Goal: Task Accomplishment & Management: Use online tool/utility

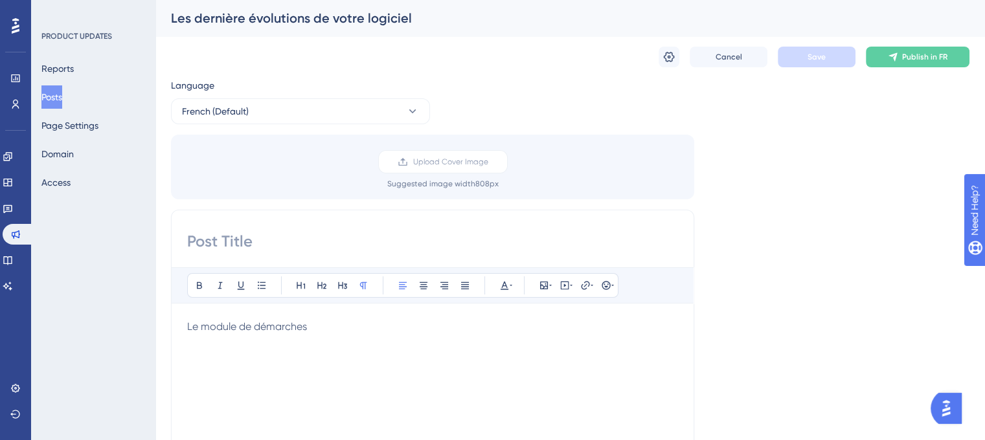
click at [287, 242] on input at bounding box center [432, 241] width 491 height 21
type input "Votre logiciel évolue"
click at [280, 331] on span "Le module de démarches" at bounding box center [247, 327] width 120 height 12
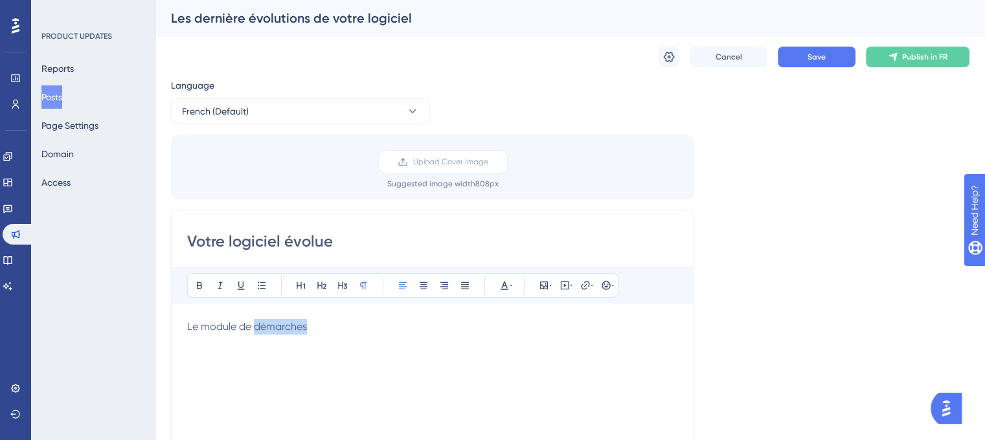
click at [280, 331] on span "Le module de démarches" at bounding box center [247, 327] width 120 height 12
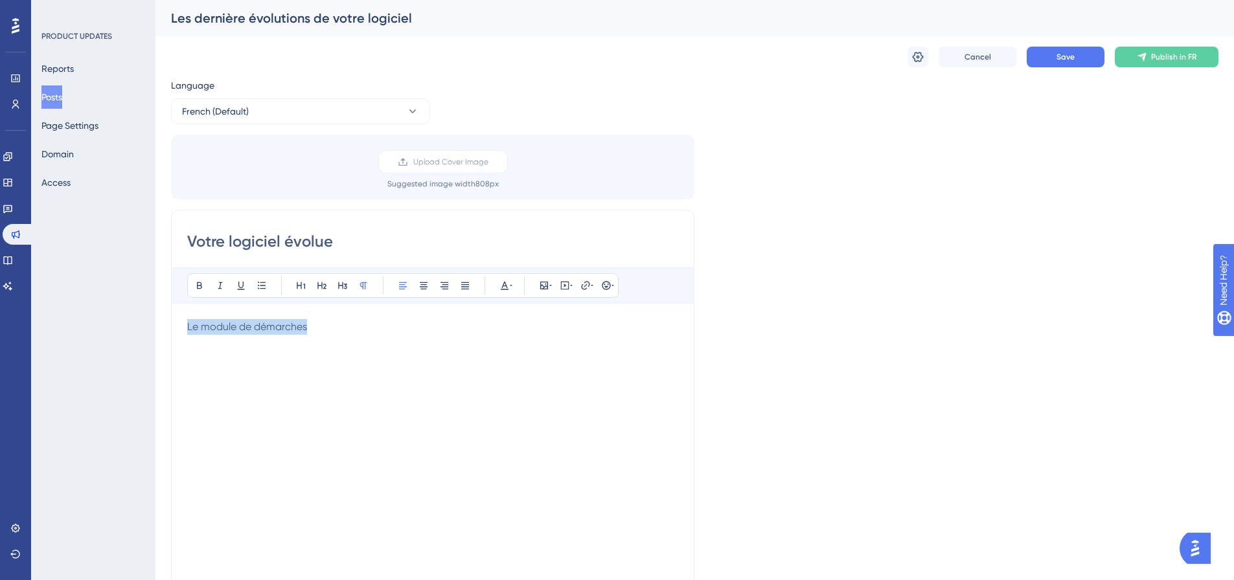
click at [251, 333] on p "Le module de démarches" at bounding box center [432, 327] width 491 height 16
click at [243, 332] on span "I- Gestion des démarches en ligne" at bounding box center [267, 327] width 161 height 12
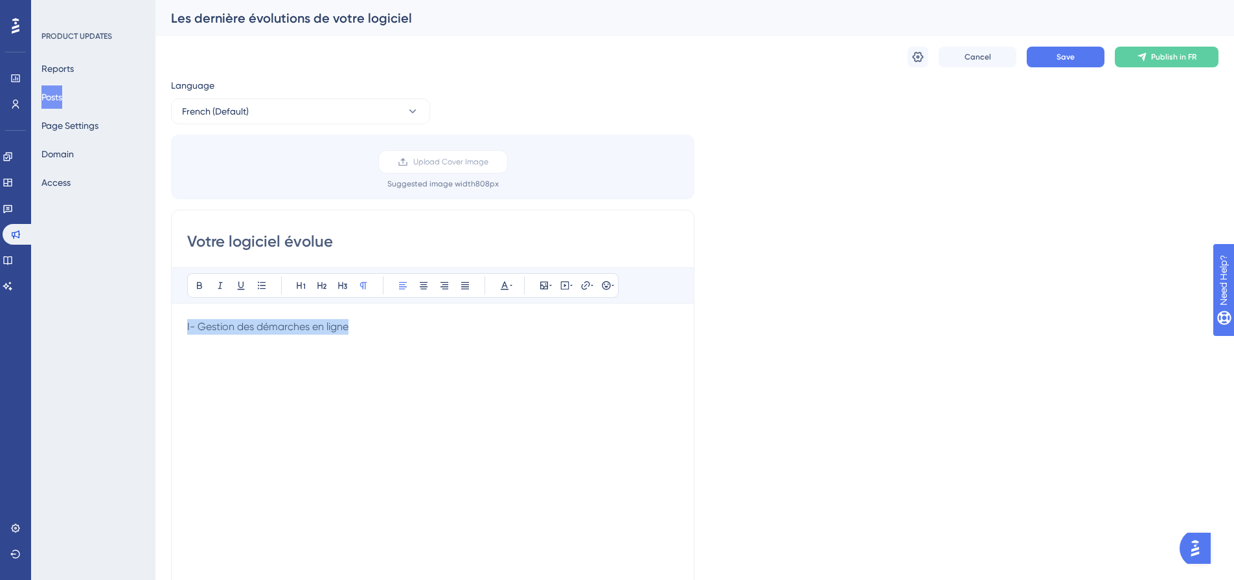
click at [243, 332] on span "I- Gestion des démarches en ligne" at bounding box center [267, 327] width 161 height 12
click at [299, 285] on icon at bounding box center [301, 285] width 10 height 10
click at [321, 288] on icon at bounding box center [322, 285] width 10 height 10
click at [295, 382] on div "I- Gestion des démarches en ligne" at bounding box center [432, 461] width 491 height 285
click at [354, 331] on span "I- Gestion des démarches en ligne" at bounding box center [289, 329] width 205 height 16
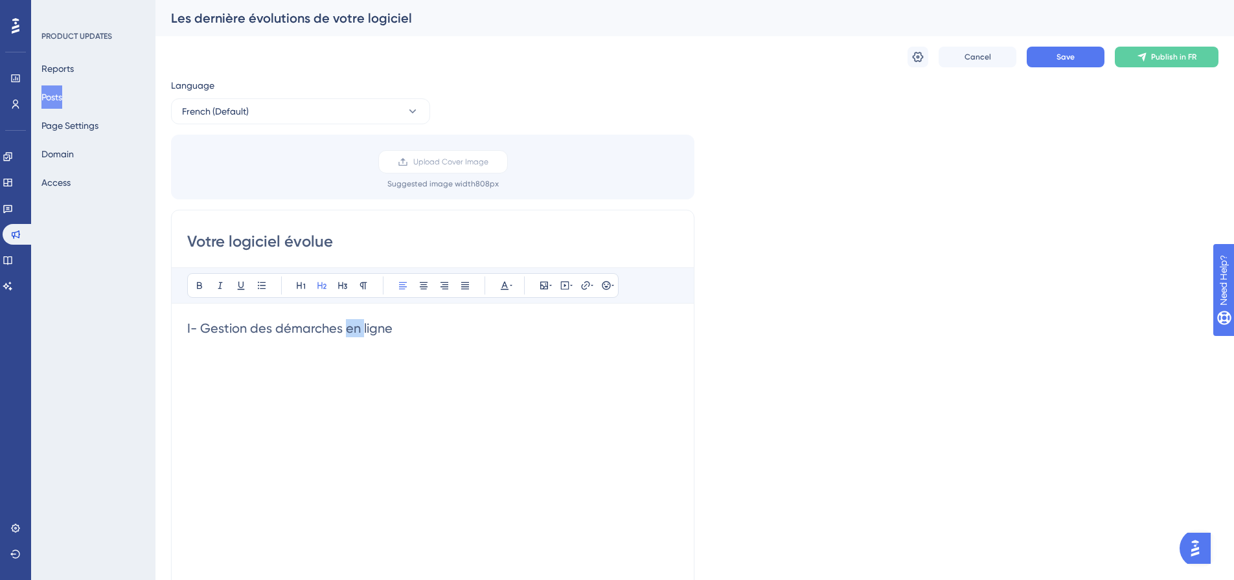
click at [354, 331] on span "I- Gestion des démarches en ligne" at bounding box center [289, 329] width 205 height 16
click at [200, 286] on icon at bounding box center [199, 285] width 5 height 7
click at [250, 362] on div "I- Gestion des démarches en ligne" at bounding box center [432, 461] width 491 height 285
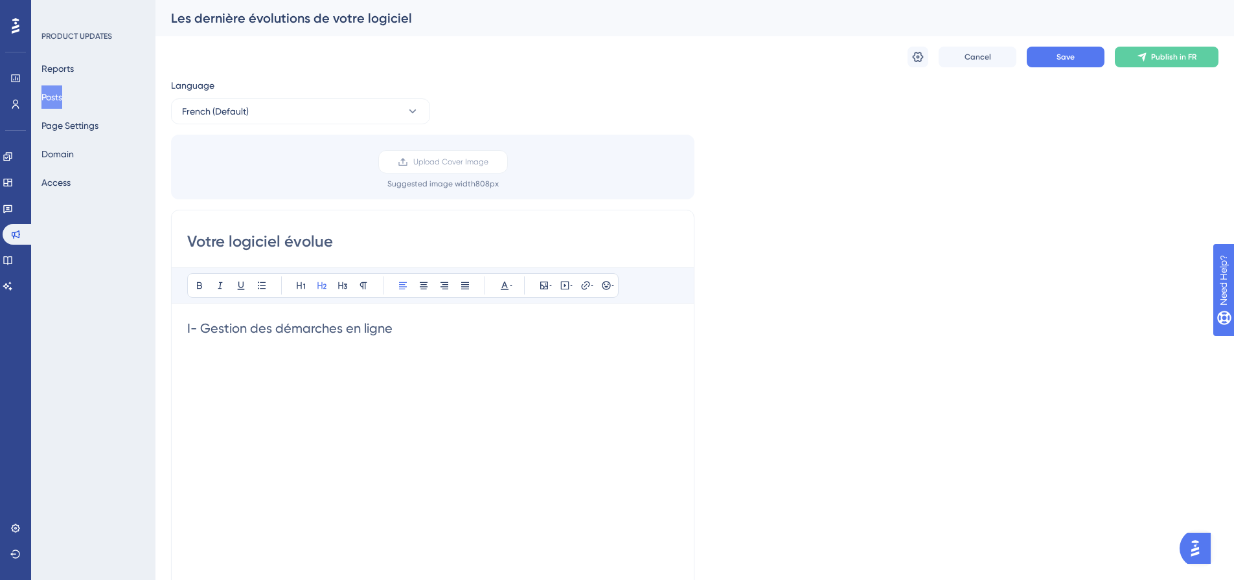
click at [222, 325] on span "I- Gestion des démarches en ligne" at bounding box center [289, 329] width 205 height 16
click at [199, 284] on icon at bounding box center [199, 285] width 10 height 10
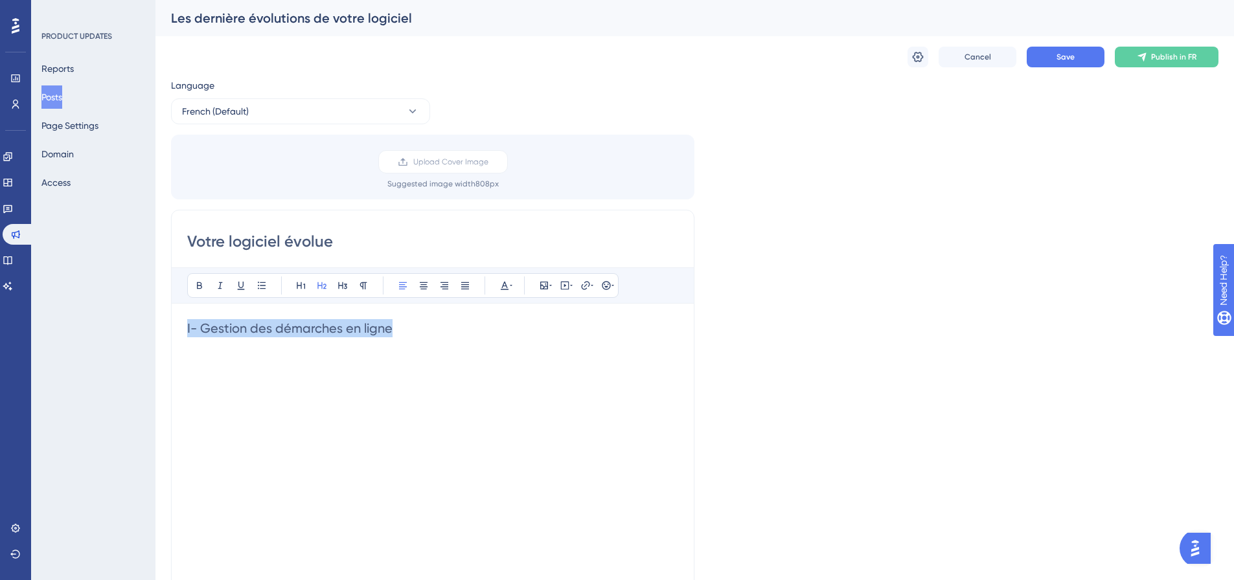
click at [218, 382] on div "I- Gestion des démarches en ligne" at bounding box center [432, 461] width 491 height 285
click at [240, 332] on span "I- Gestion des démarches en ligne" at bounding box center [289, 329] width 205 height 16
click at [508, 286] on icon at bounding box center [504, 285] width 10 height 10
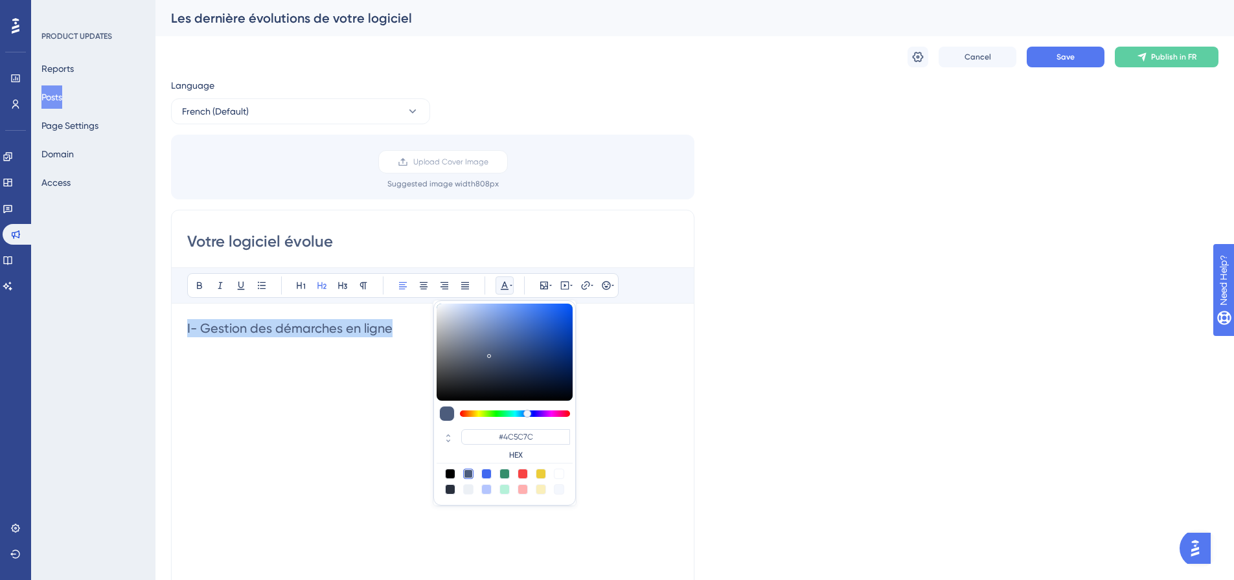
click at [485, 450] on div at bounding box center [486, 474] width 10 height 10
type input "#4169F0"
click at [274, 402] on div "I- Gestion des démarches en ligne" at bounding box center [432, 461] width 491 height 285
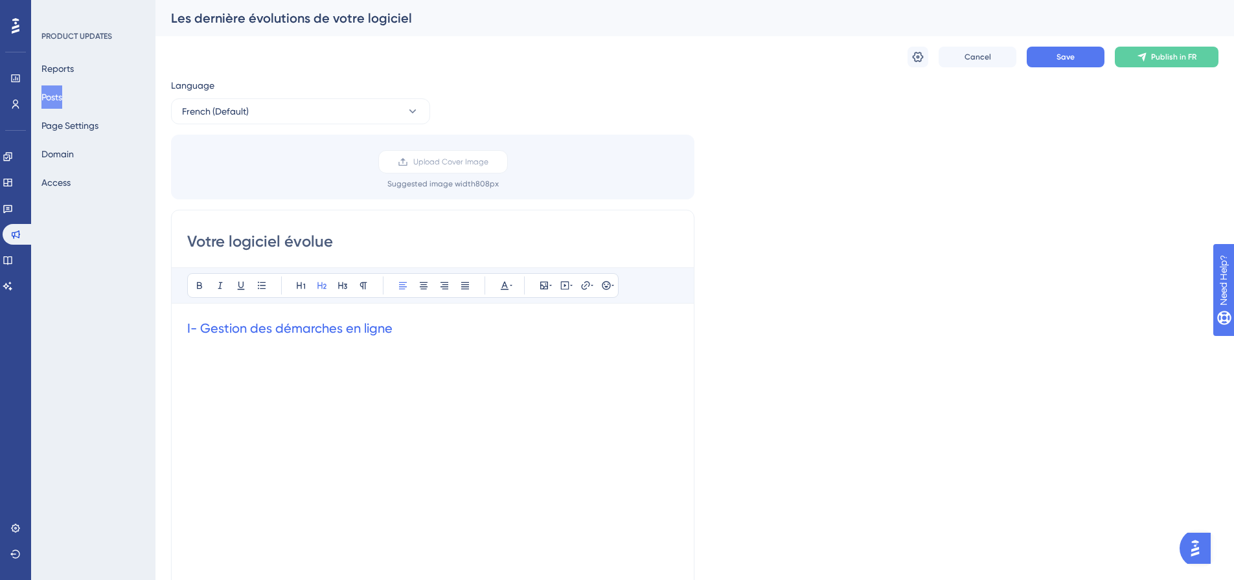
click at [411, 328] on h2 "I- Gestion des démarches en ligne" at bounding box center [432, 328] width 491 height 18
click at [317, 358] on div "I- Gestion des démarches en ligne" at bounding box center [432, 461] width 491 height 285
click at [512, 288] on button at bounding box center [505, 286] width 18 height 18
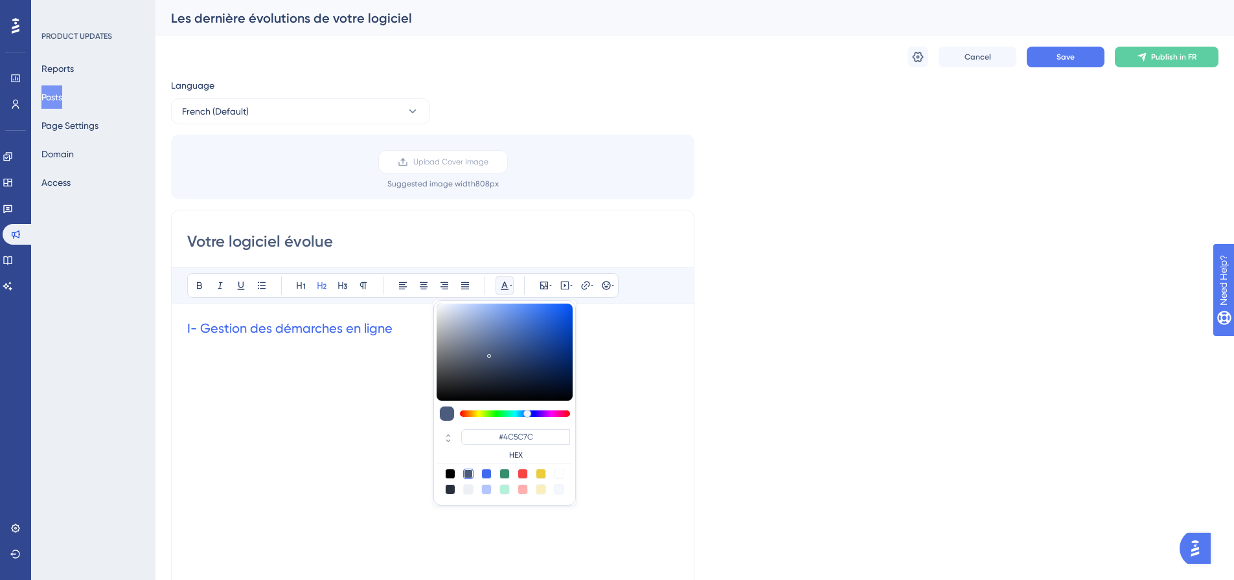
click at [512, 288] on button at bounding box center [505, 286] width 18 height 18
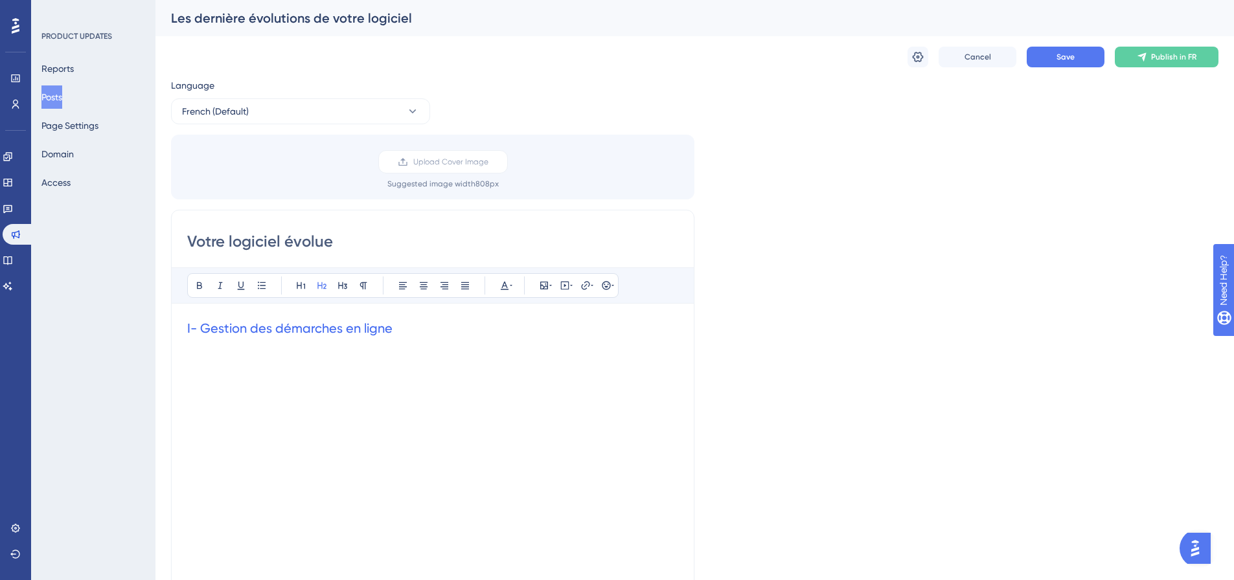
click at [210, 359] on div "I- Gestion des démarches en ligne" at bounding box center [432, 461] width 491 height 285
click at [260, 286] on icon at bounding box center [262, 285] width 8 height 7
click at [230, 352] on span "Origines des demandes" at bounding box center [258, 347] width 142 height 16
click at [232, 352] on span "Origines des demandes" at bounding box center [258, 347] width 142 height 16
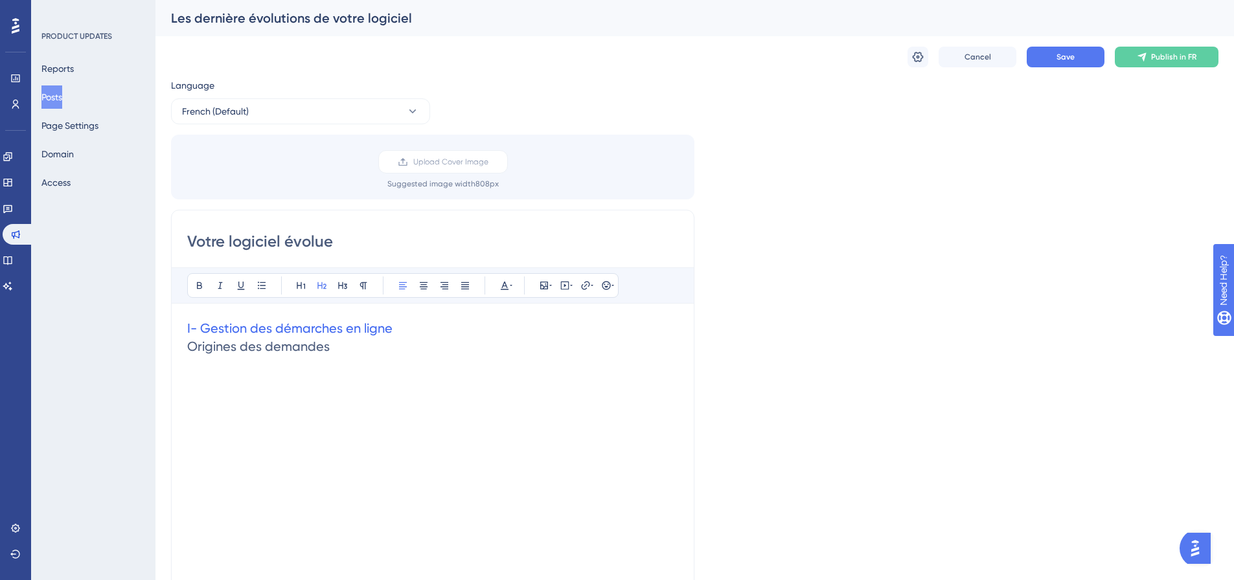
click at [293, 351] on span "Origines des demandes" at bounding box center [258, 347] width 142 height 16
click at [516, 284] on div "Bold Italic Underline Bullet Point Heading 1 Heading 2 Heading 3 Normal Align L…" at bounding box center [402, 285] width 431 height 25
click at [249, 351] on span "Origines des demandes" at bounding box center [258, 347] width 142 height 16
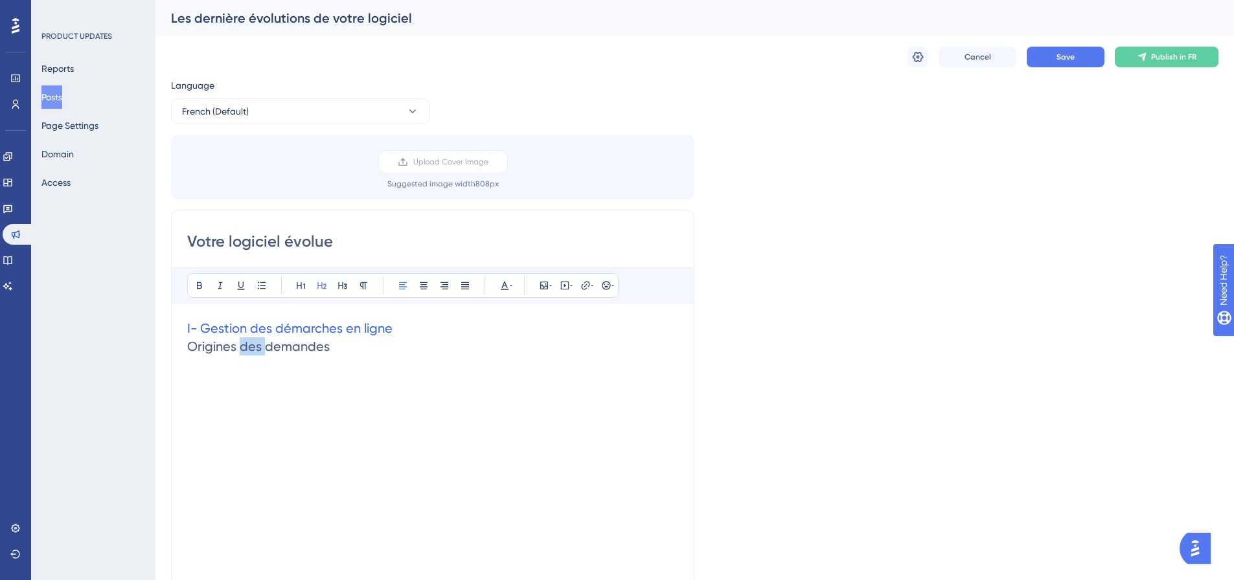
click at [249, 351] on span "Origines des demandes" at bounding box center [258, 347] width 142 height 16
click at [507, 283] on icon at bounding box center [504, 285] width 10 height 10
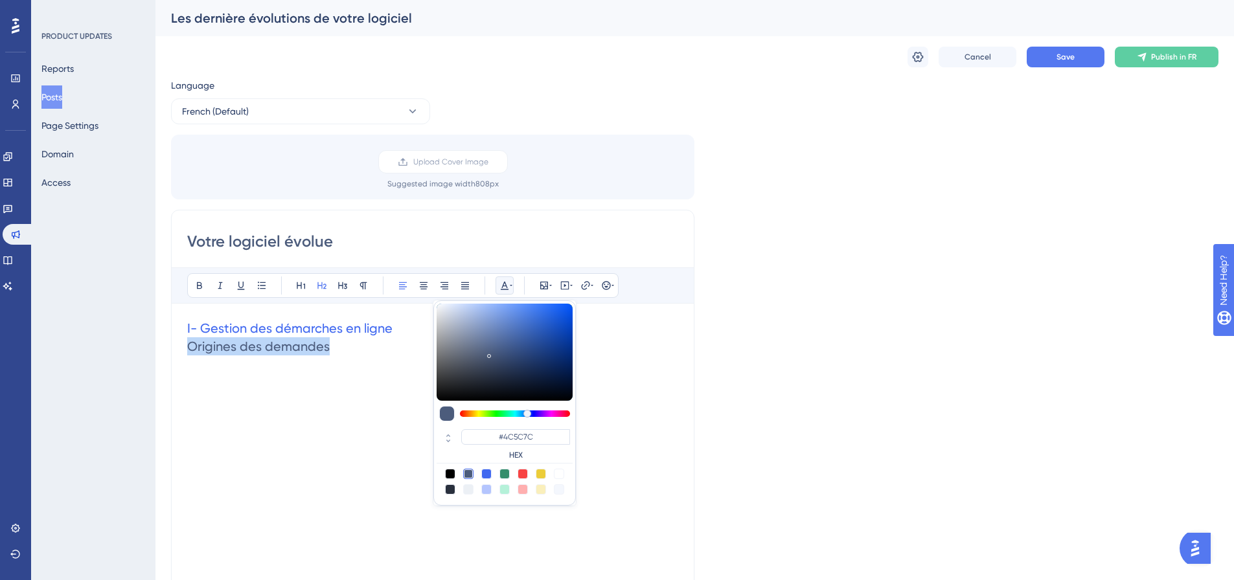
click at [486, 450] on div at bounding box center [486, 474] width 10 height 10
click at [524, 450] on div at bounding box center [523, 474] width 10 height 10
type input "#F84343"
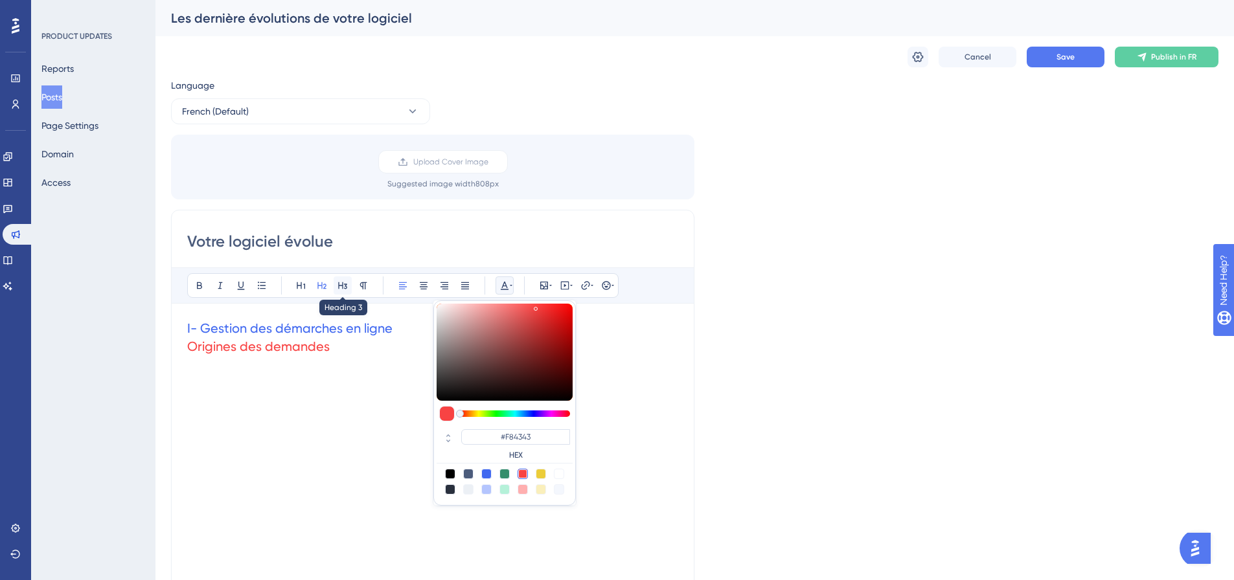
click at [347, 284] on icon at bounding box center [342, 285] width 10 height 10
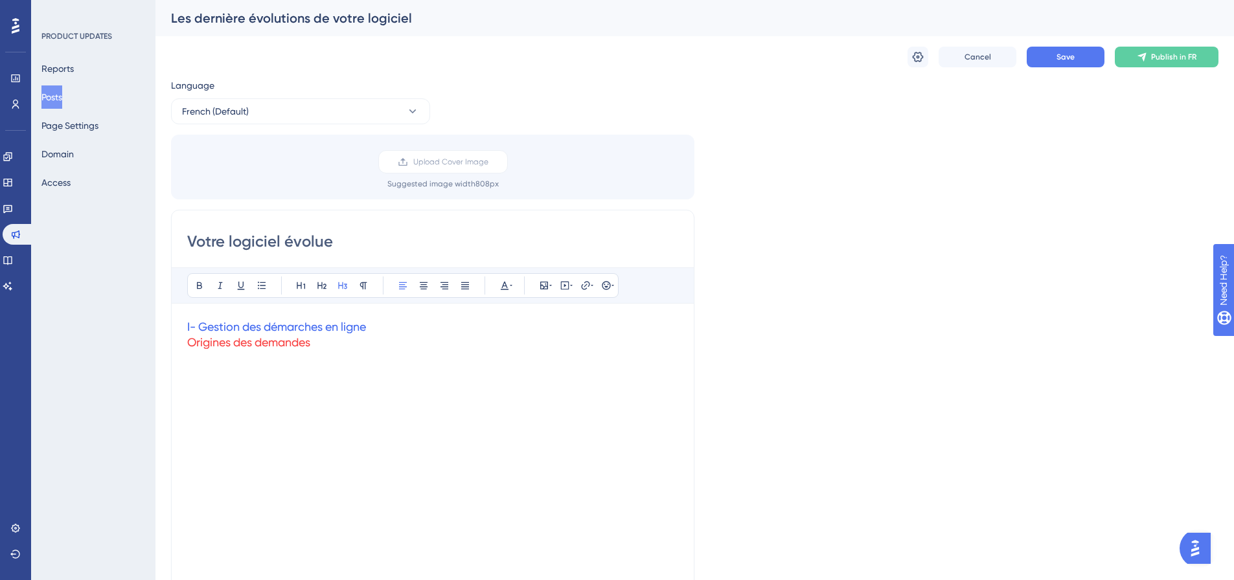
click at [328, 331] on span "I- Gestion des démarches en ligne" at bounding box center [276, 327] width 179 height 14
click at [334, 326] on span "I- Gestion des démarches en ligne" at bounding box center [276, 327] width 179 height 14
click at [324, 328] on span "I- Gestion des démarches en ligne" at bounding box center [276, 327] width 179 height 14
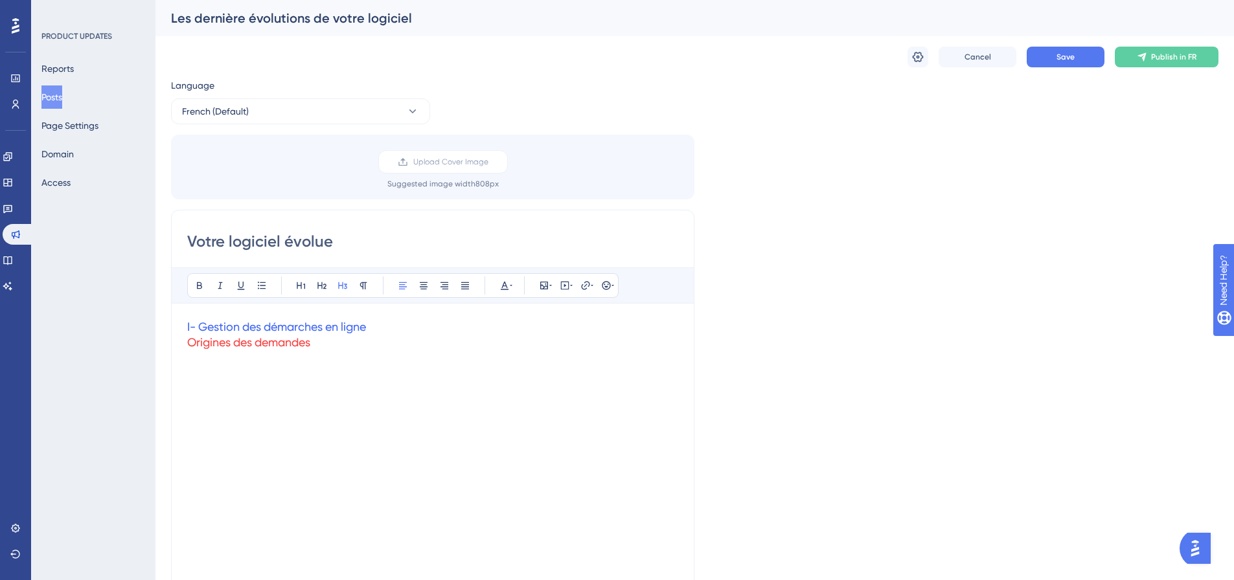
click at [295, 345] on span "Origines des demandes" at bounding box center [248, 343] width 123 height 14
click at [326, 327] on span "I- Gestion des démarches en ligne" at bounding box center [276, 327] width 179 height 14
drag, startPoint x: 336, startPoint y: 339, endPoint x: 358, endPoint y: 328, distance: 24.0
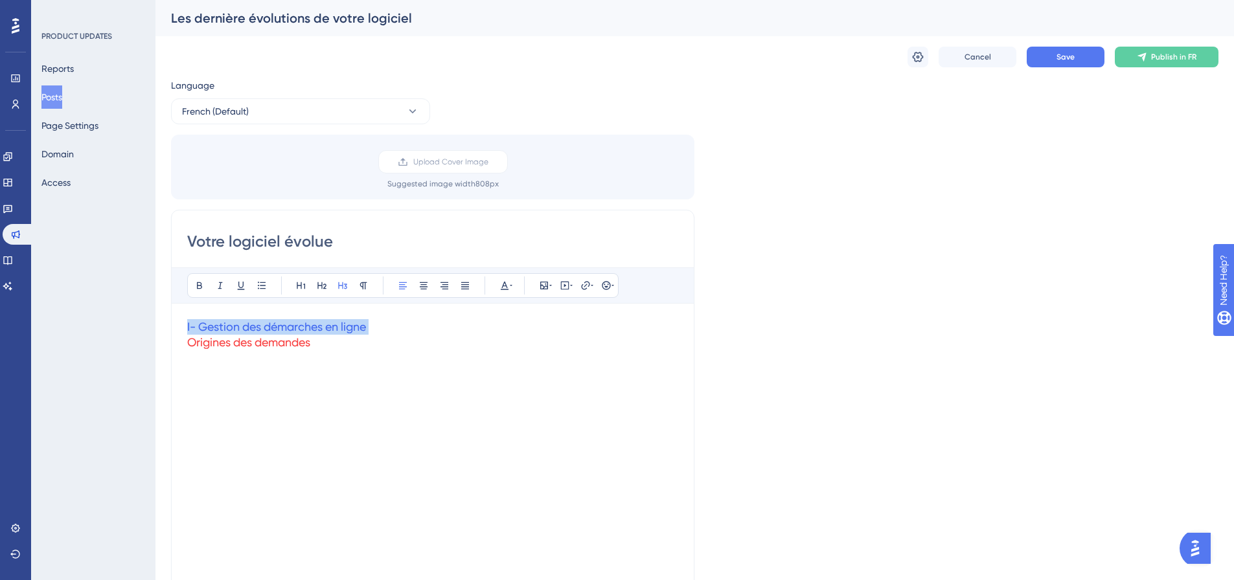
click at [336, 339] on h3 "I- Gestion des démarches en ligne Origines des demandes" at bounding box center [432, 334] width 491 height 31
click at [376, 327] on h3 "I- Gestion des démarches en ligne Origines des demandes" at bounding box center [432, 334] width 491 height 31
drag, startPoint x: 307, startPoint y: 327, endPoint x: 313, endPoint y: 289, distance: 38.8
click at [189, 319] on h3 "I- Gestion des démarches en ligne Origines des demandes" at bounding box center [432, 334] width 491 height 31
click at [320, 285] on icon at bounding box center [322, 285] width 10 height 10
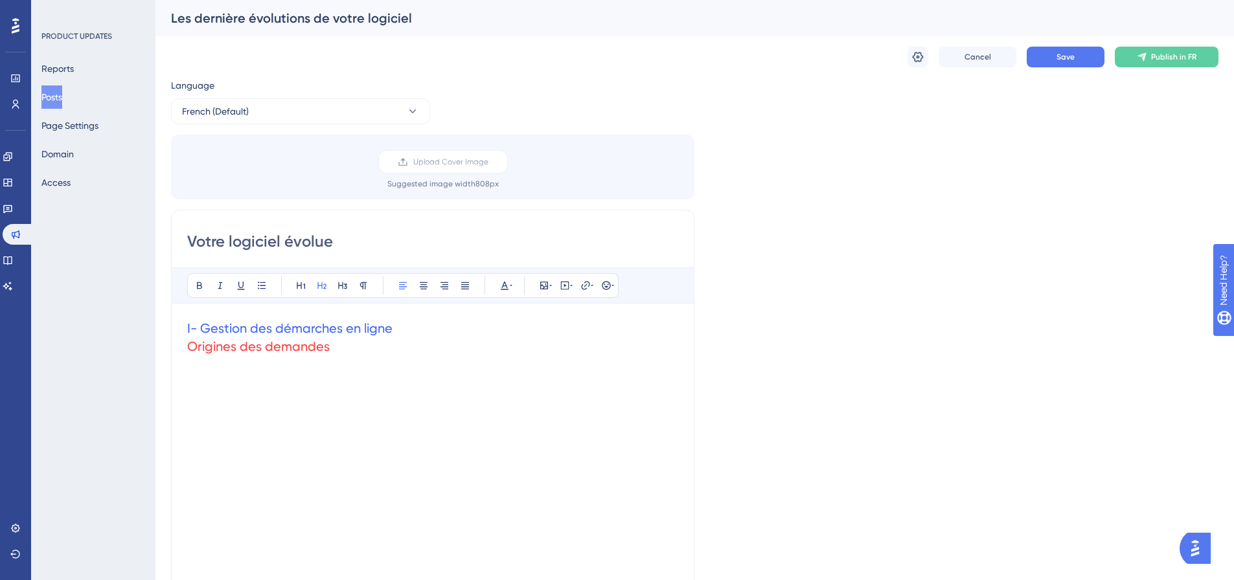
click at [217, 345] on span "Origines des demandes" at bounding box center [258, 347] width 142 height 16
drag, startPoint x: 330, startPoint y: 348, endPoint x: 184, endPoint y: 345, distance: 146.4
click at [184, 345] on div "Votre logiciel évolue Bold Italic Underline Bullet Point Heading 1 Heading 2 He…" at bounding box center [432, 415] width 523 height 411
click at [398, 334] on h2 "I- Gestion des démarches en ligne Origines des demandes" at bounding box center [432, 337] width 491 height 36
click at [290, 366] on span "Origines des demandes" at bounding box center [258, 365] width 142 height 16
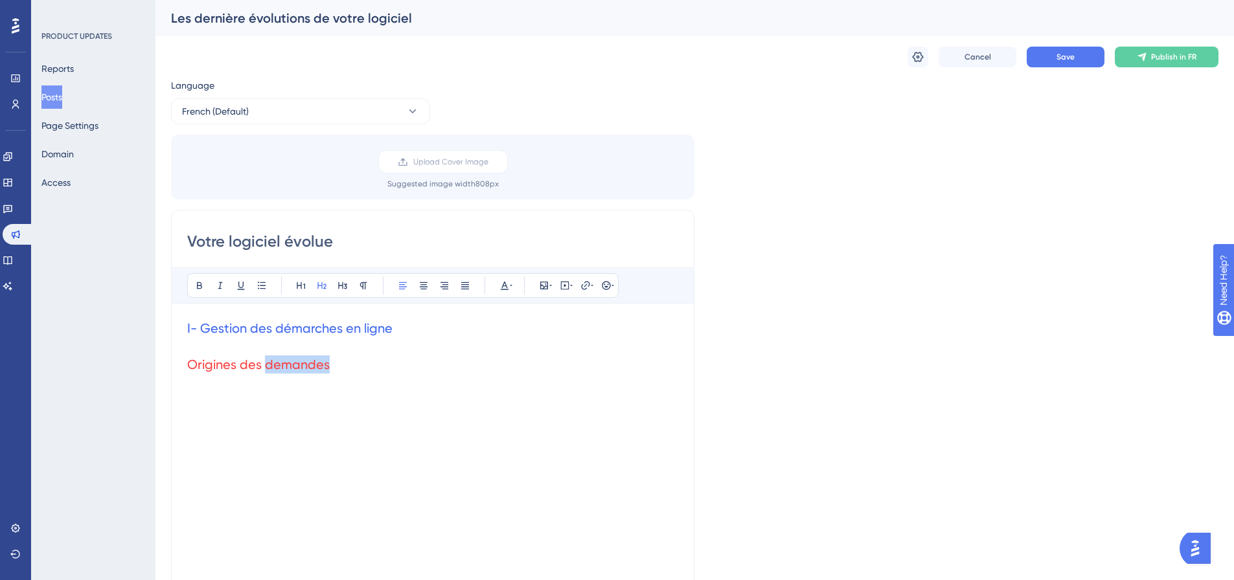
click at [290, 366] on span "Origines des demandes" at bounding box center [258, 365] width 142 height 16
click at [339, 287] on icon at bounding box center [342, 285] width 9 height 7
click at [335, 371] on div "I- Gestion des démarches en ligne Origines des demandes" at bounding box center [432, 461] width 491 height 285
click at [271, 363] on span "Origines des demandes" at bounding box center [248, 361] width 123 height 14
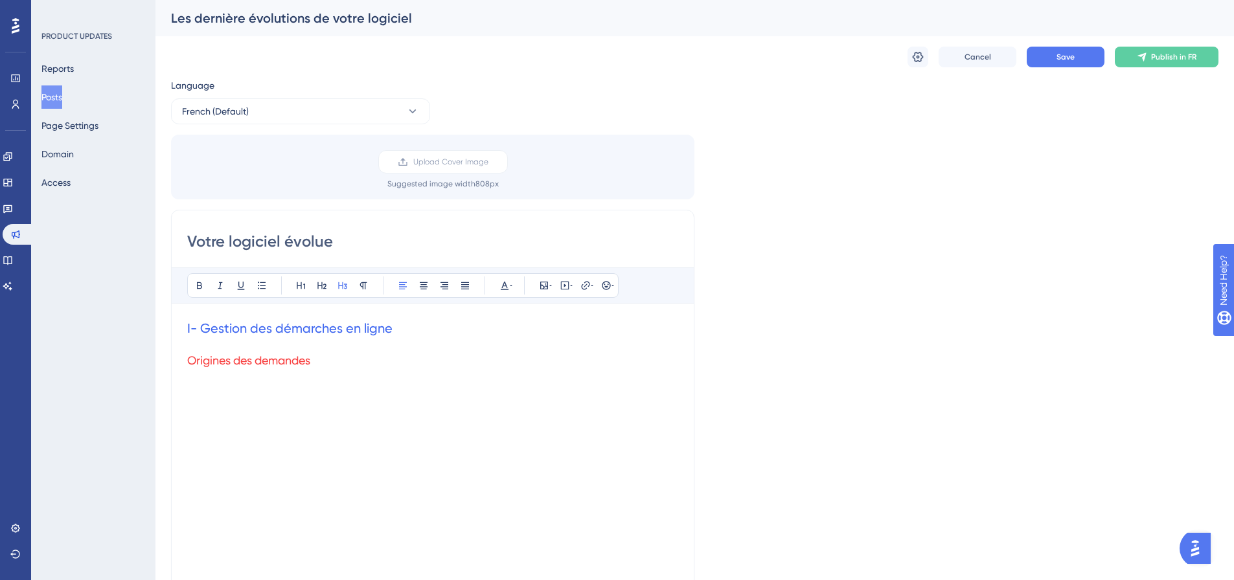
click at [271, 363] on span "Origines des demandes" at bounding box center [248, 361] width 123 height 14
click at [511, 290] on icon at bounding box center [511, 285] width 3 height 10
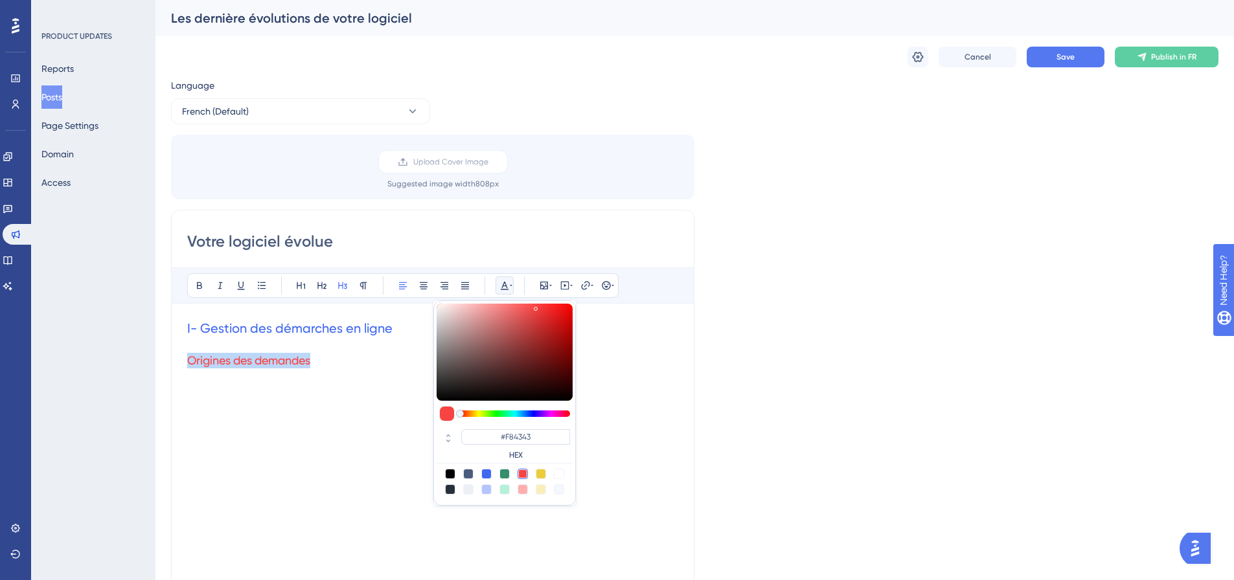
click at [450, 450] on div at bounding box center [450, 474] width 10 height 10
type input "#000000"
click at [302, 429] on div "I- Gestion des démarches en ligne Origines des demandes" at bounding box center [432, 461] width 491 height 285
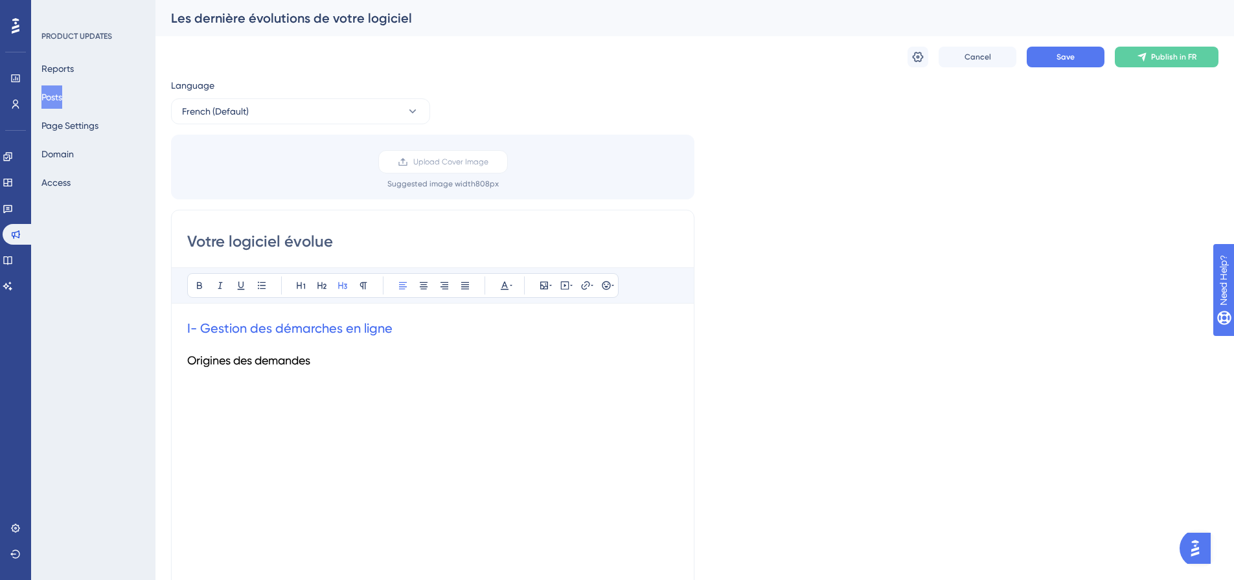
click at [335, 355] on h3 "Origines des demandes" at bounding box center [432, 352] width 491 height 31
click at [319, 362] on h3 "Origines des demandes" at bounding box center [432, 360] width 491 height 47
click at [313, 385] on div "I- Gestion des démarches en ligne Origines des demandes et filtres" at bounding box center [432, 461] width 491 height 285
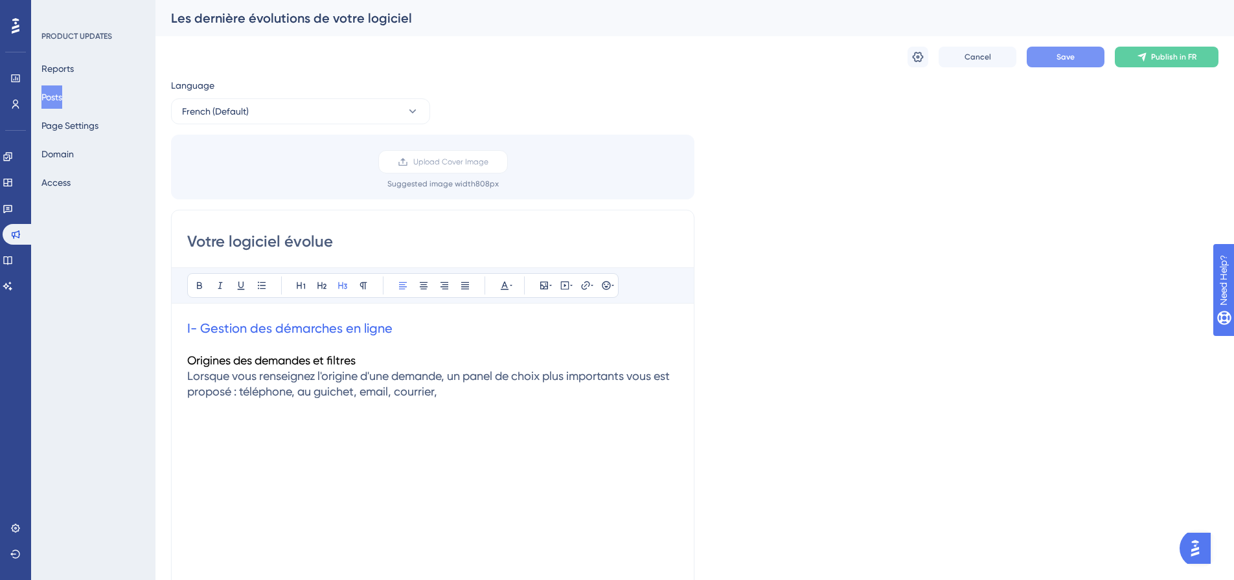
click at [994, 59] on span "Save" at bounding box center [1065, 57] width 18 height 10
click at [508, 389] on h3 "Origines des demandes et filtres Lorsque vous renseignez l'origine d'une demand…" at bounding box center [432, 368] width 491 height 62
click at [419, 361] on h3 "Origines des demandes et filtres Lorsque vous renseignez l'origine d'une demand…" at bounding box center [432, 368] width 491 height 62
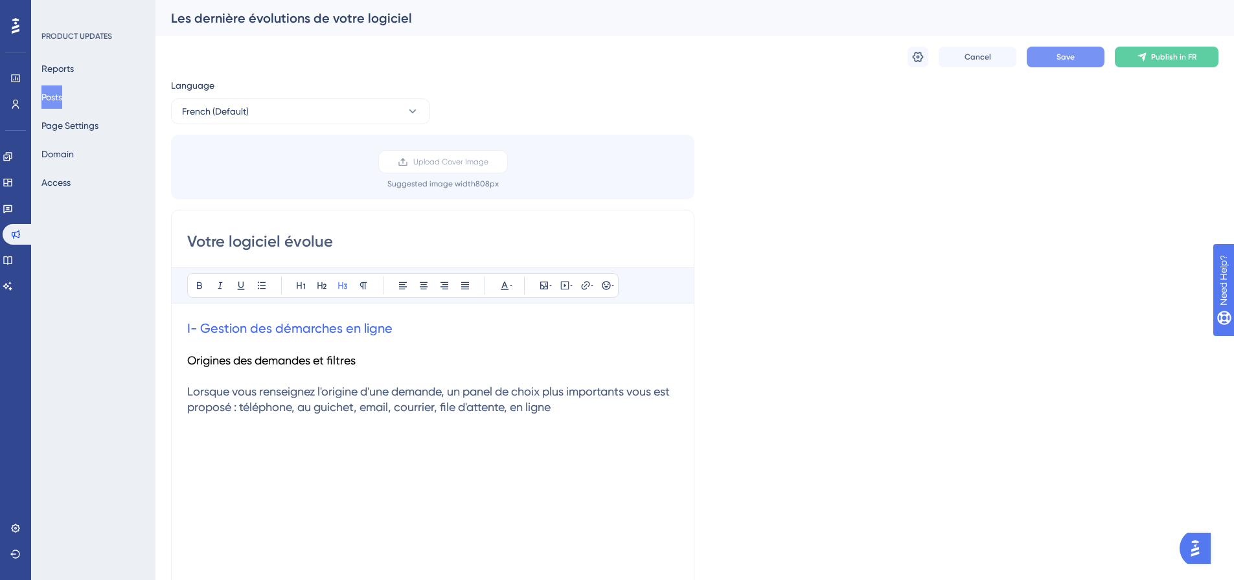
click at [400, 393] on span "Lorsque vous renseignez l'origine d'une demande, un panel de choix plus importa…" at bounding box center [429, 399] width 485 height 29
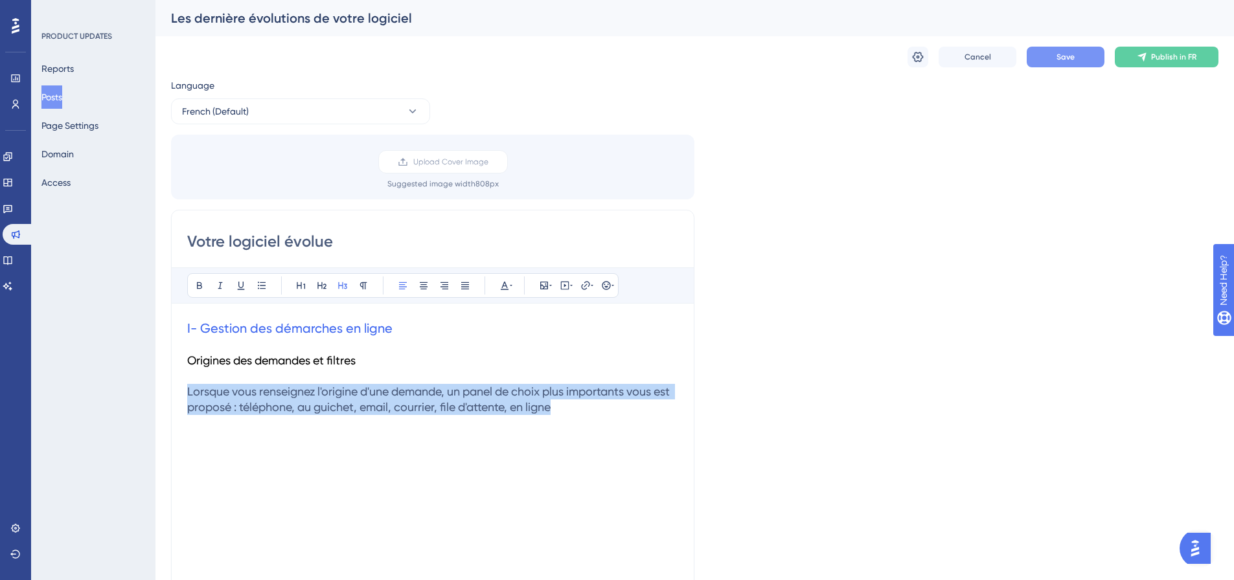
click at [400, 393] on span "Lorsque vous renseignez l'origine d'une demande, un panel de choix plus importa…" at bounding box center [429, 399] width 485 height 29
click at [363, 289] on icon at bounding box center [363, 285] width 7 height 7
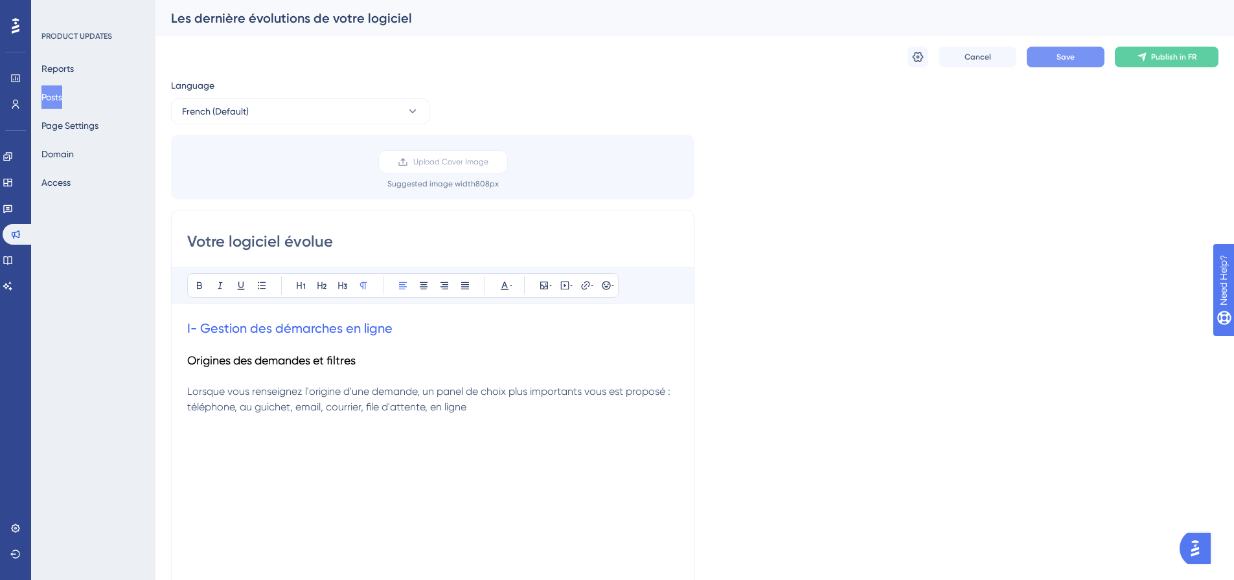
click at [393, 365] on h3 "Origines des demandes et filtres" at bounding box center [432, 352] width 491 height 31
click at [495, 406] on p "Lorsque vous renseignez l'origine d'une demande, un panel de choix plus importa…" at bounding box center [432, 392] width 491 height 47
click at [496, 416] on p at bounding box center [432, 423] width 491 height 16
click at [477, 406] on p "Lorsque vous renseignez l'origine d'une demande, un panel de choix plus importa…" at bounding box center [432, 392] width 491 height 47
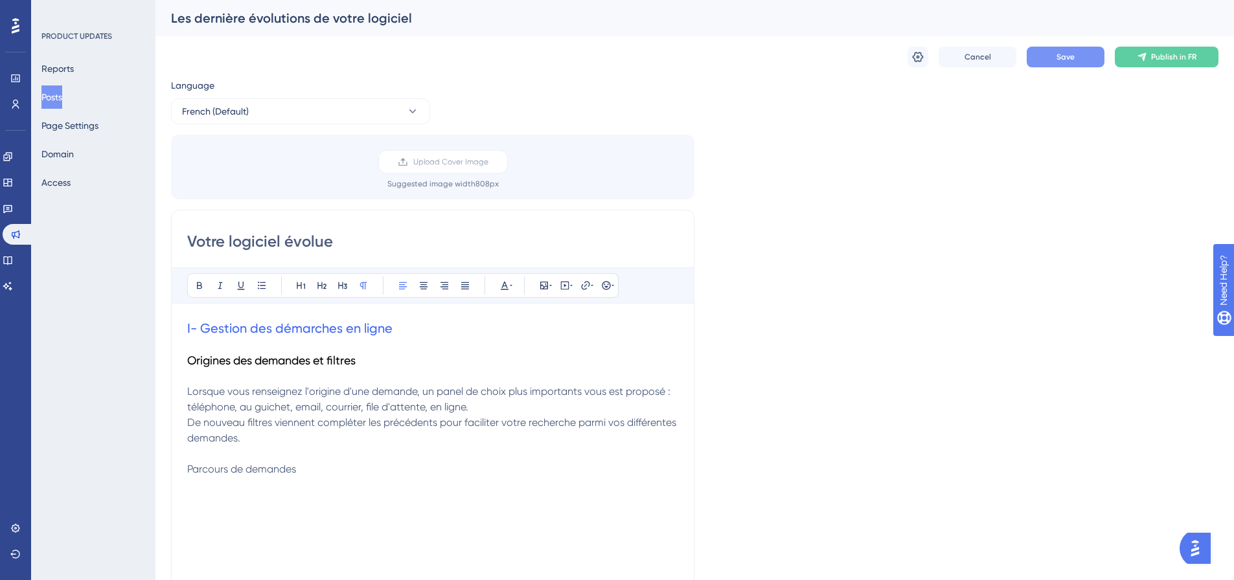
click at [232, 450] on span "Parcours de demandes" at bounding box center [241, 469] width 109 height 12
click at [318, 284] on icon at bounding box center [321, 285] width 9 height 7
click at [268, 450] on p at bounding box center [432, 488] width 491 height 16
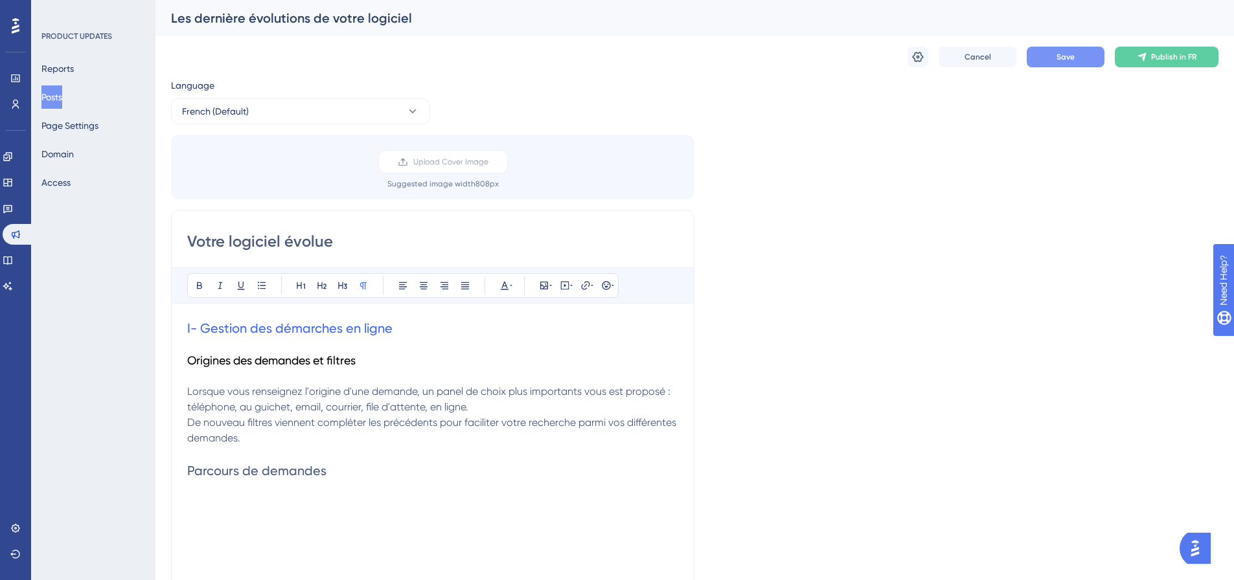
click at [274, 450] on span "Parcours de demandes" at bounding box center [256, 471] width 139 height 16
click at [513, 284] on button at bounding box center [505, 286] width 18 height 18
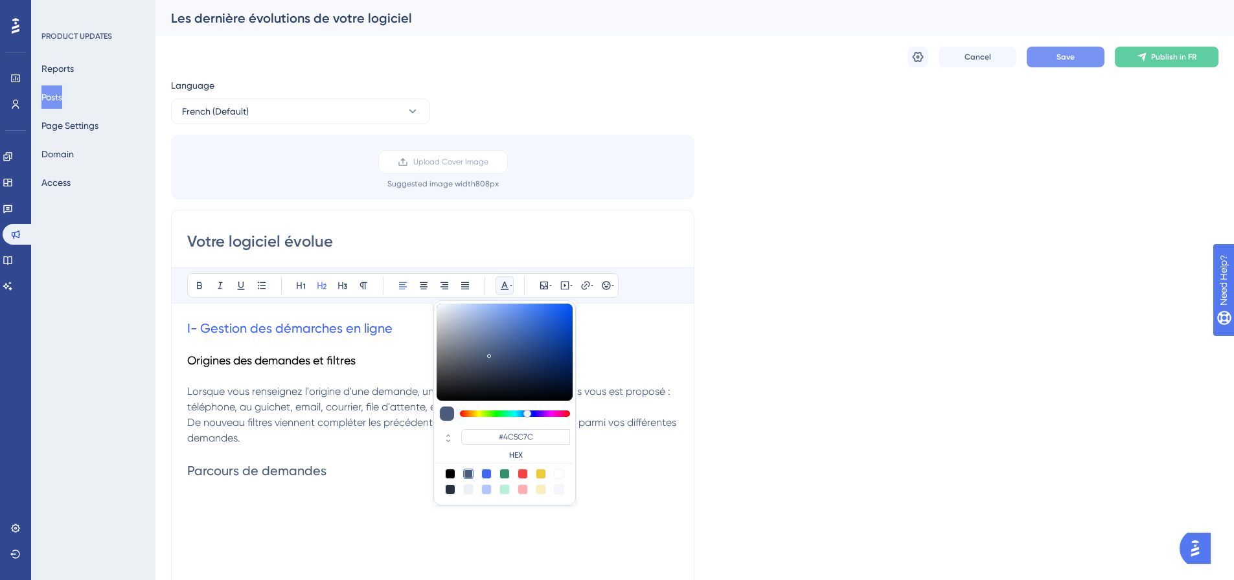
click at [448, 450] on div at bounding box center [450, 474] width 10 height 10
type input "#000000"
click at [262, 450] on p at bounding box center [432, 504] width 491 height 16
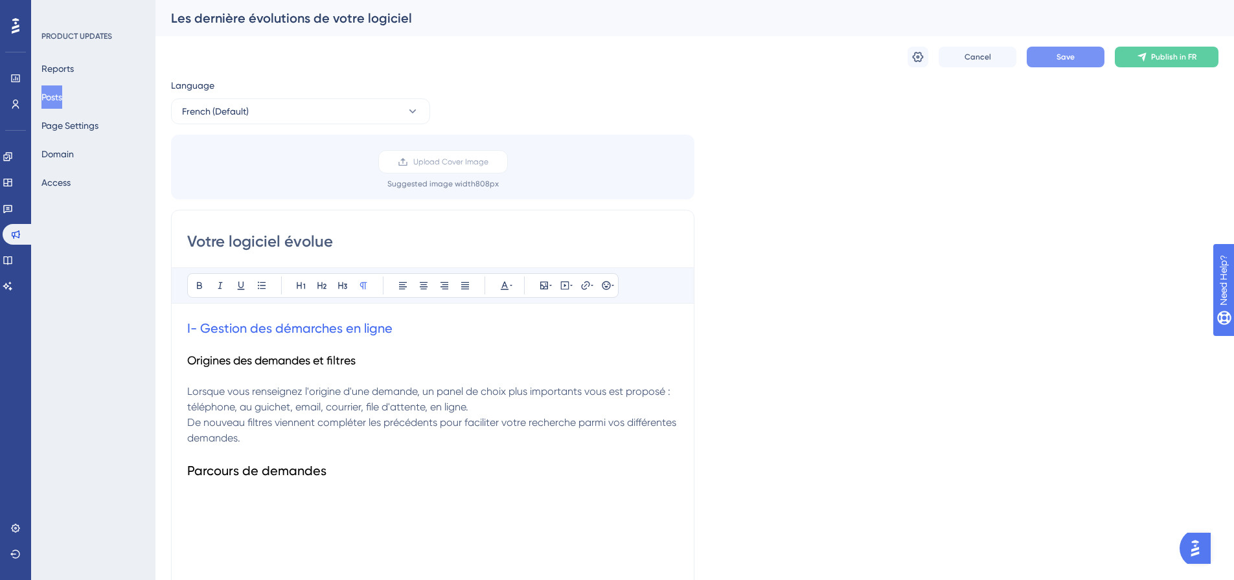
click at [274, 450] on p at bounding box center [432, 504] width 491 height 16
click at [343, 450] on p at bounding box center [432, 504] width 491 height 16
drag, startPoint x: 508, startPoint y: 502, endPoint x: 488, endPoint y: 505, distance: 20.2
click at [507, 450] on p at bounding box center [432, 504] width 491 height 16
click at [273, 450] on p at bounding box center [432, 488] width 491 height 16
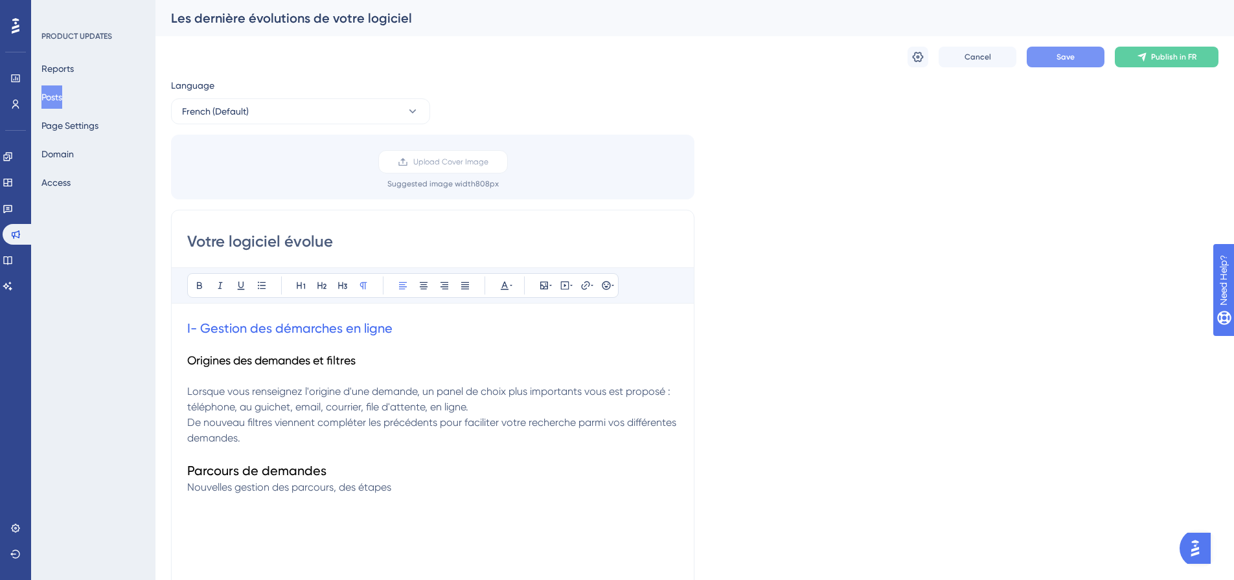
click at [420, 450] on p "Nouvelles gestion des parcours, des étapes" at bounding box center [432, 488] width 491 height 16
click at [339, 450] on span "Nouvelles gestion des parcours, des étapes" at bounding box center [289, 487] width 204 height 12
click at [526, 450] on h2 "Parcours de demandes" at bounding box center [432, 471] width 491 height 18
click at [527, 450] on p "Nouvelles gestion des parcours, des demandes et des étapes" at bounding box center [432, 488] width 491 height 16
click at [299, 450] on p at bounding box center [432, 535] width 491 height 16
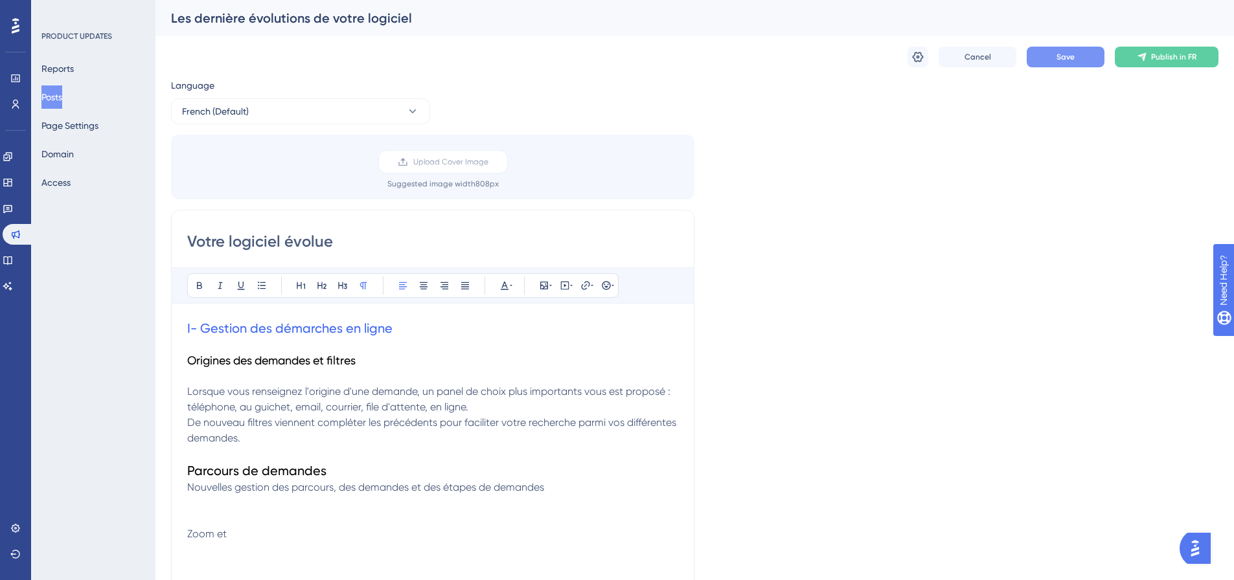
click at [262, 450] on p "Zoom et" at bounding box center [432, 535] width 491 height 16
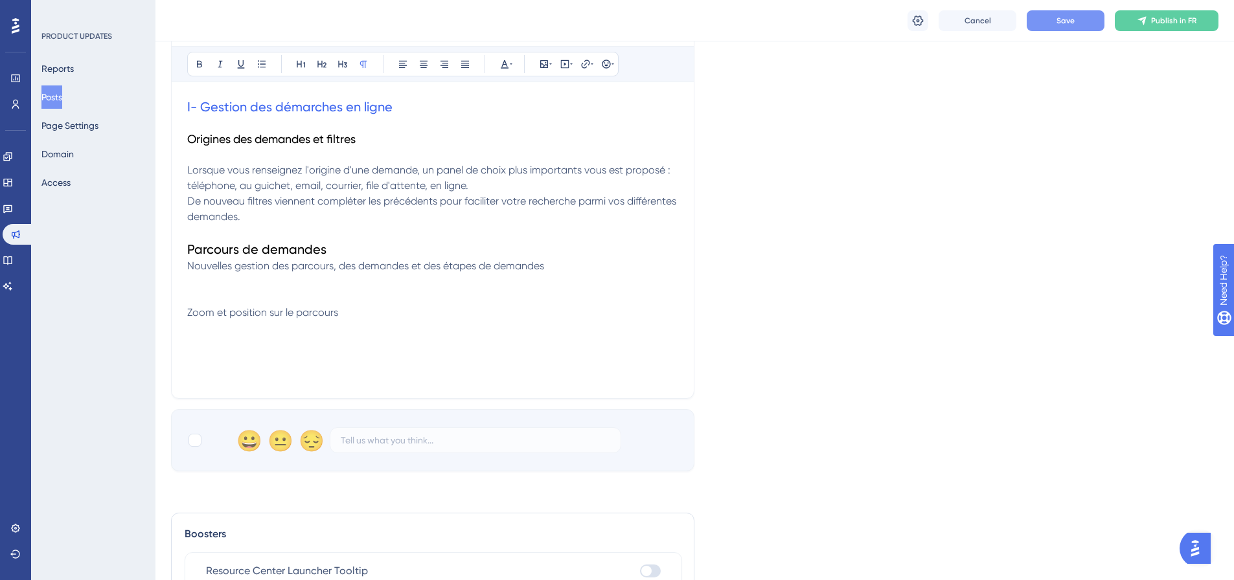
scroll to position [130, 0]
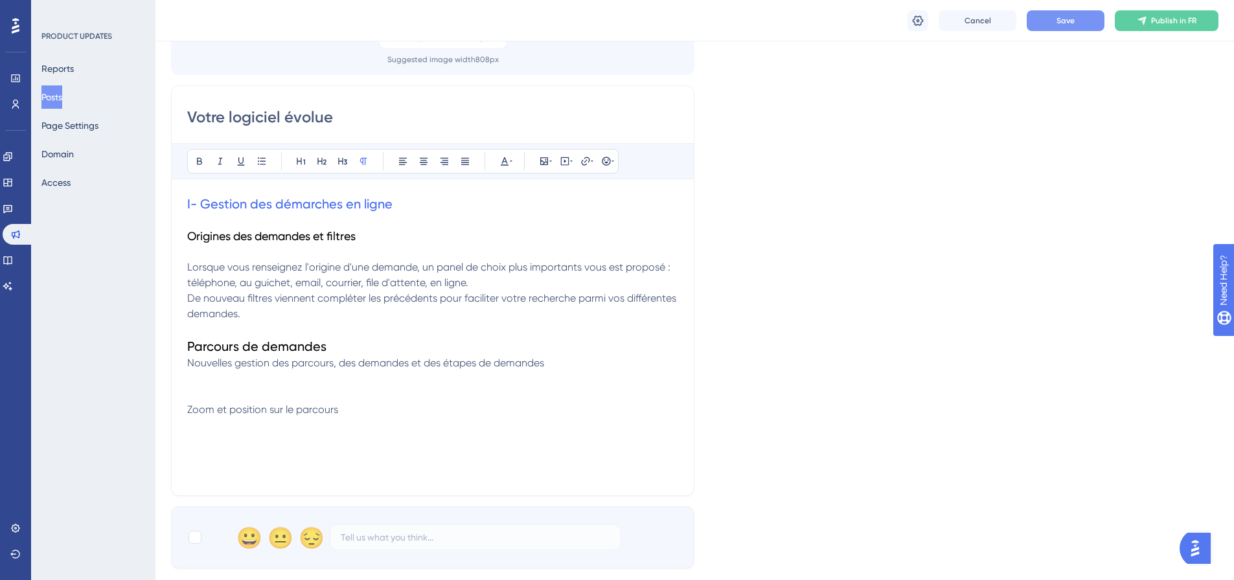
click at [994, 19] on span "Save" at bounding box center [1065, 21] width 18 height 10
click at [273, 450] on div "I- Gestion des démarches en ligne Origines des demandes et filtres Lorsque vous…" at bounding box center [432, 337] width 491 height 285
click at [994, 26] on button "Save" at bounding box center [1066, 20] width 78 height 21
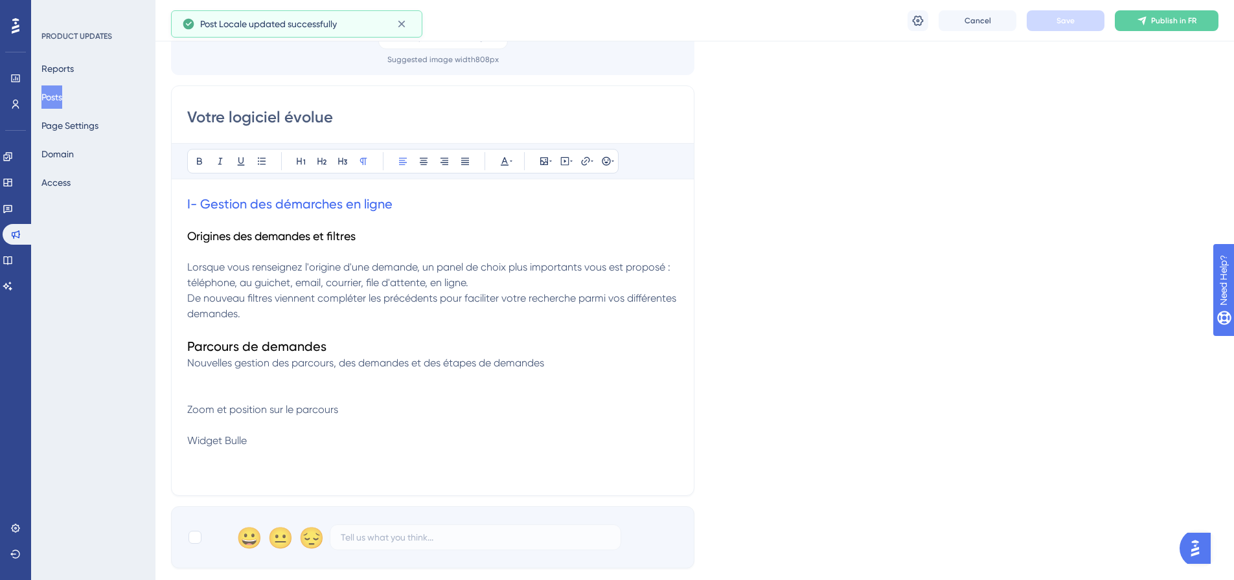
scroll to position [0, 0]
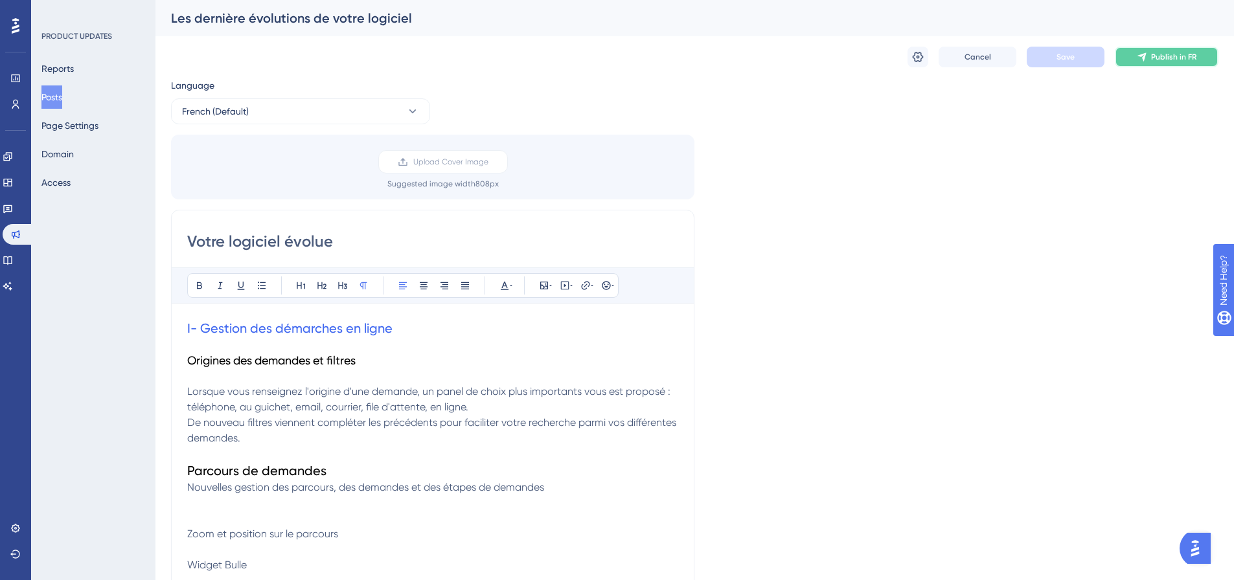
click at [994, 58] on span "Publish in FR" at bounding box center [1173, 57] width 45 height 10
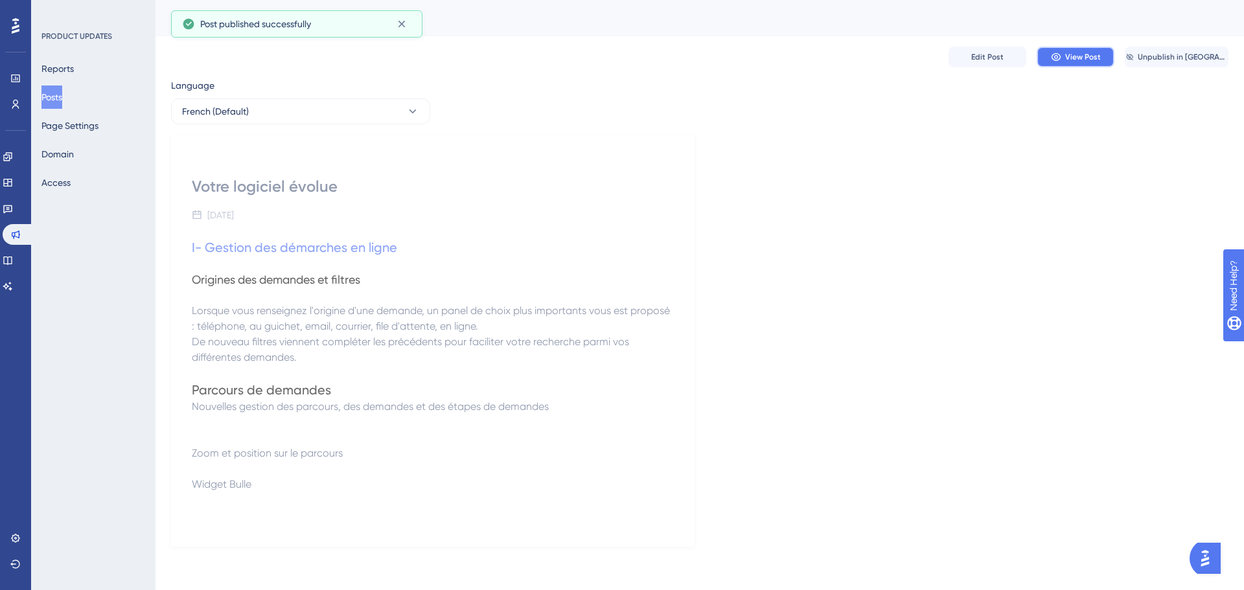
click at [994, 54] on span "View Post" at bounding box center [1083, 57] width 36 height 10
click at [56, 100] on button "Posts" at bounding box center [51, 96] width 21 height 23
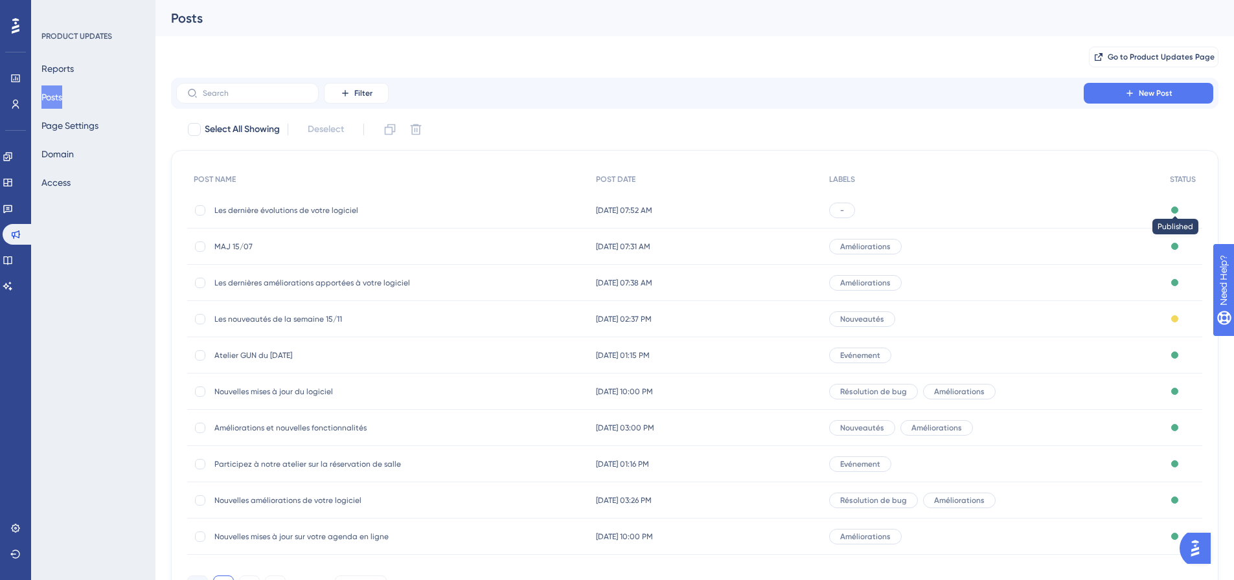
click at [994, 211] on div at bounding box center [1174, 210] width 7 height 7
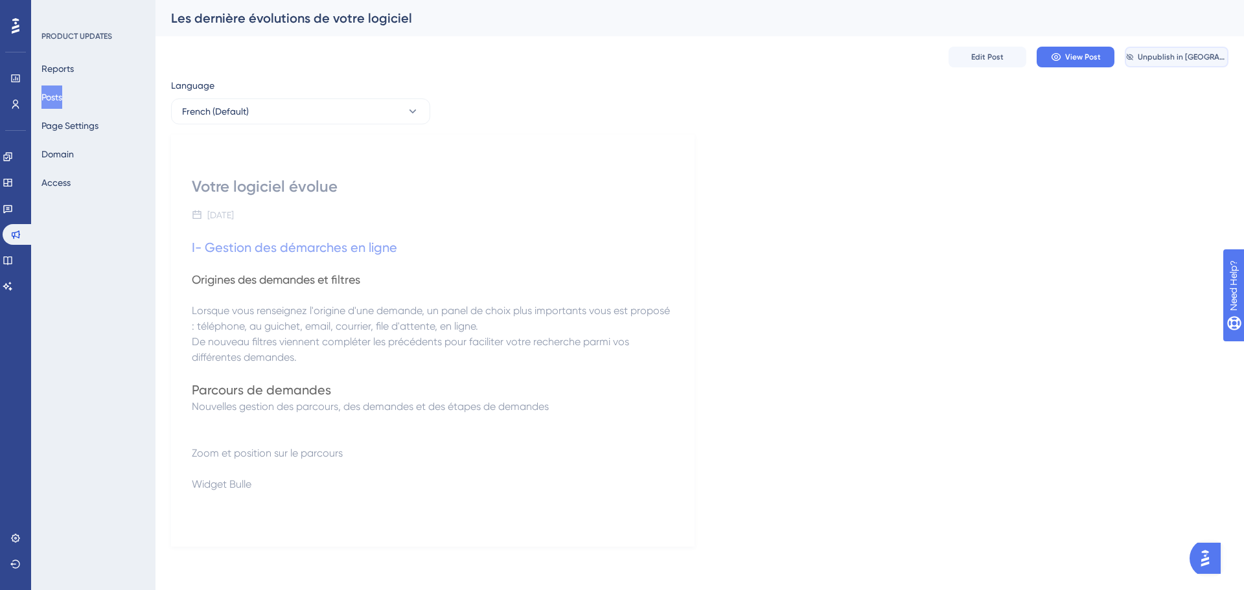
click at [994, 53] on span "Unpublish in [GEOGRAPHIC_DATA]" at bounding box center [1181, 57] width 89 height 10
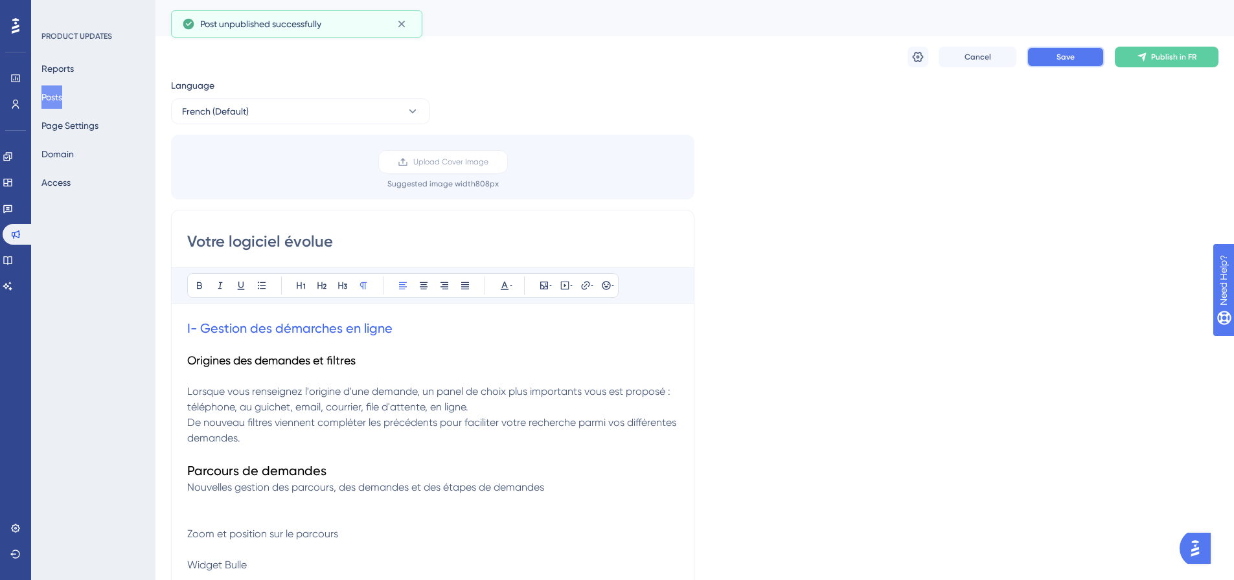
click at [994, 55] on button "Save" at bounding box center [1066, 57] width 78 height 21
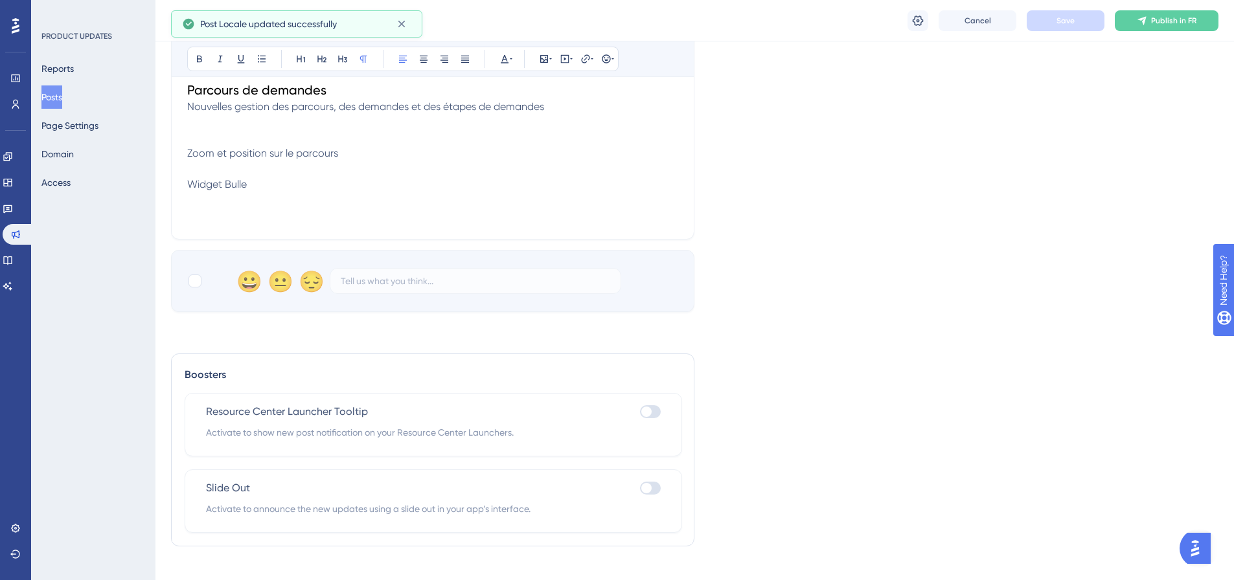
scroll to position [389, 0]
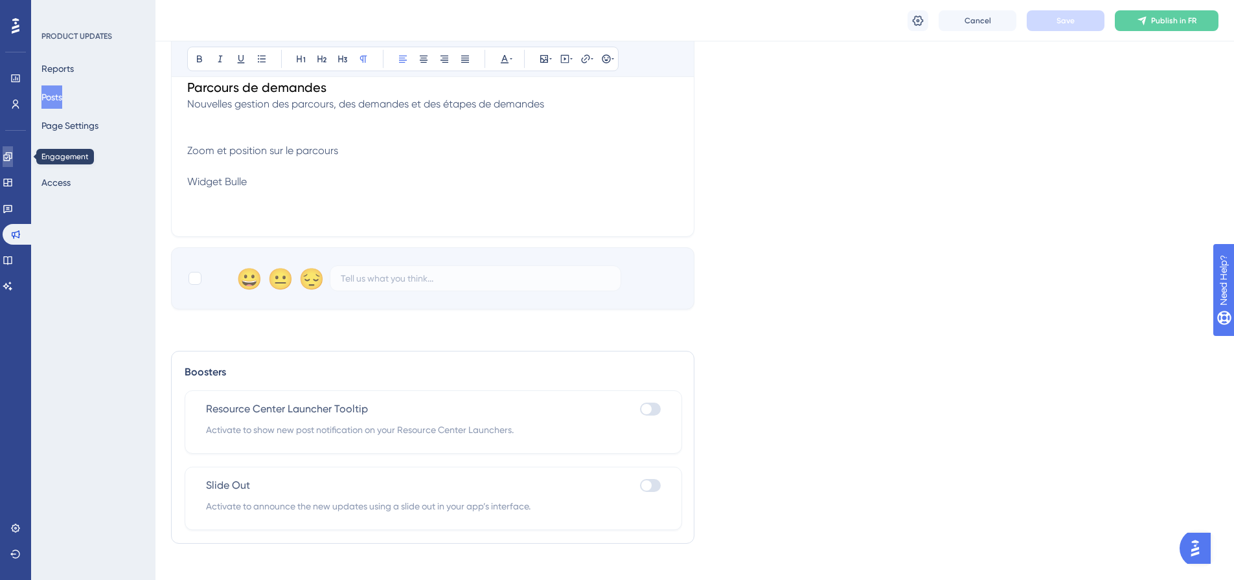
click at [12, 155] on icon at bounding box center [7, 156] width 8 height 8
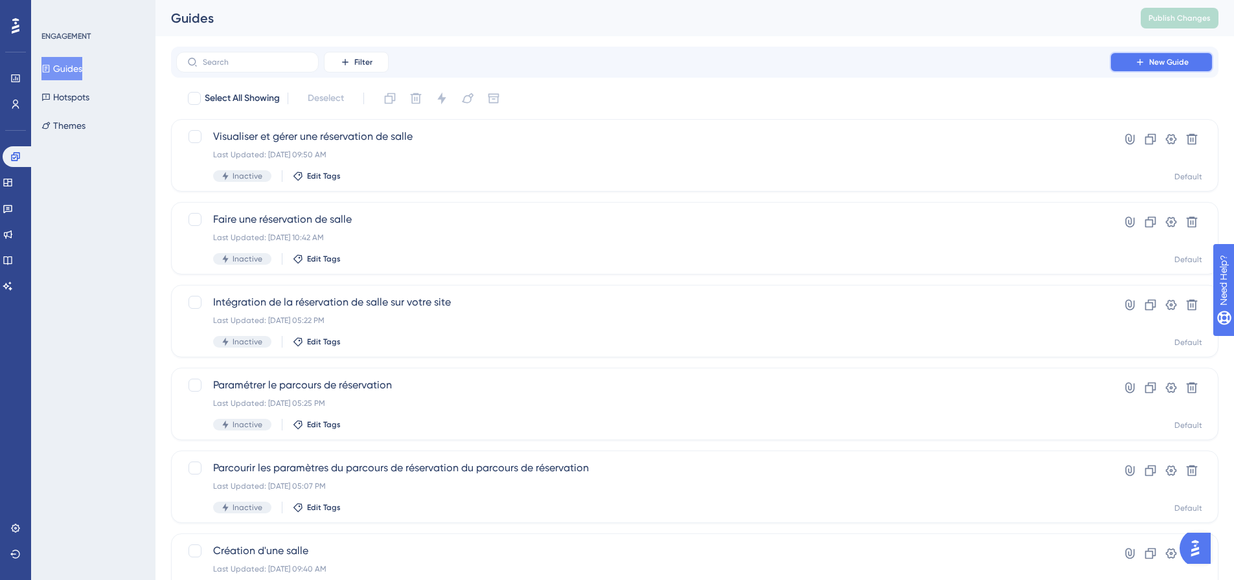
click at [994, 61] on span "New Guide" at bounding box center [1169, 62] width 40 height 10
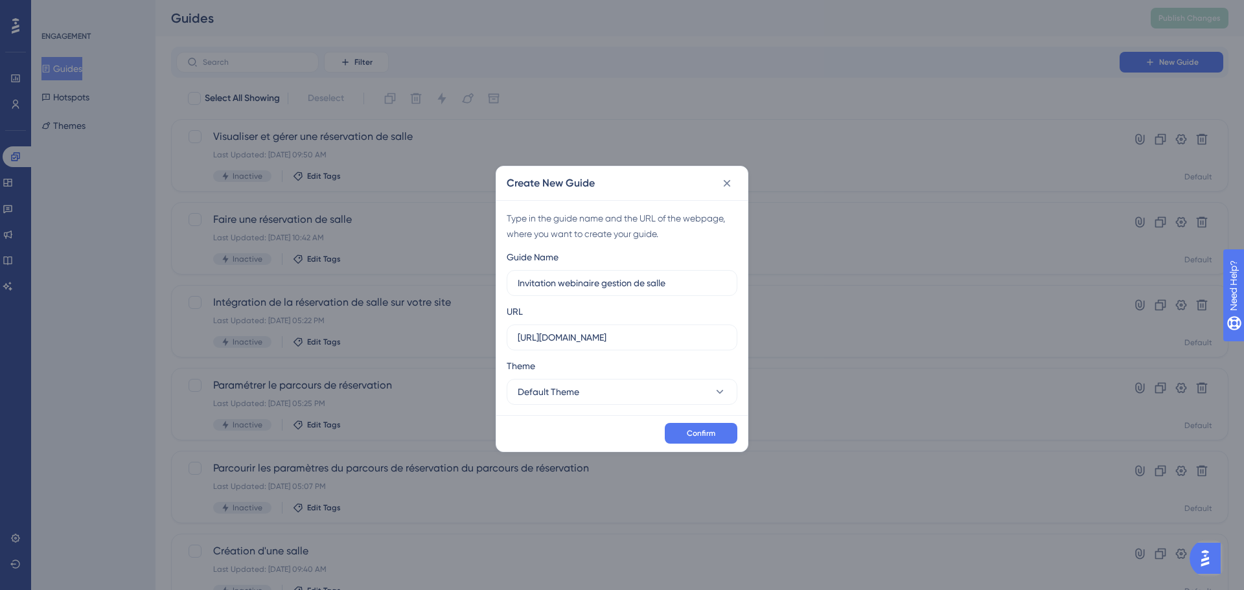
type input "Invitation webinaire gestion de salle"
drag, startPoint x: 632, startPoint y: 340, endPoint x: 549, endPoint y: 339, distance: 82.9
click at [549, 339] on input "[URL][DOMAIN_NAME]" at bounding box center [622, 337] width 209 height 14
paste input "[URL][DOMAIN_NAME]"
drag, startPoint x: 549, startPoint y: 338, endPoint x: 459, endPoint y: 336, distance: 89.4
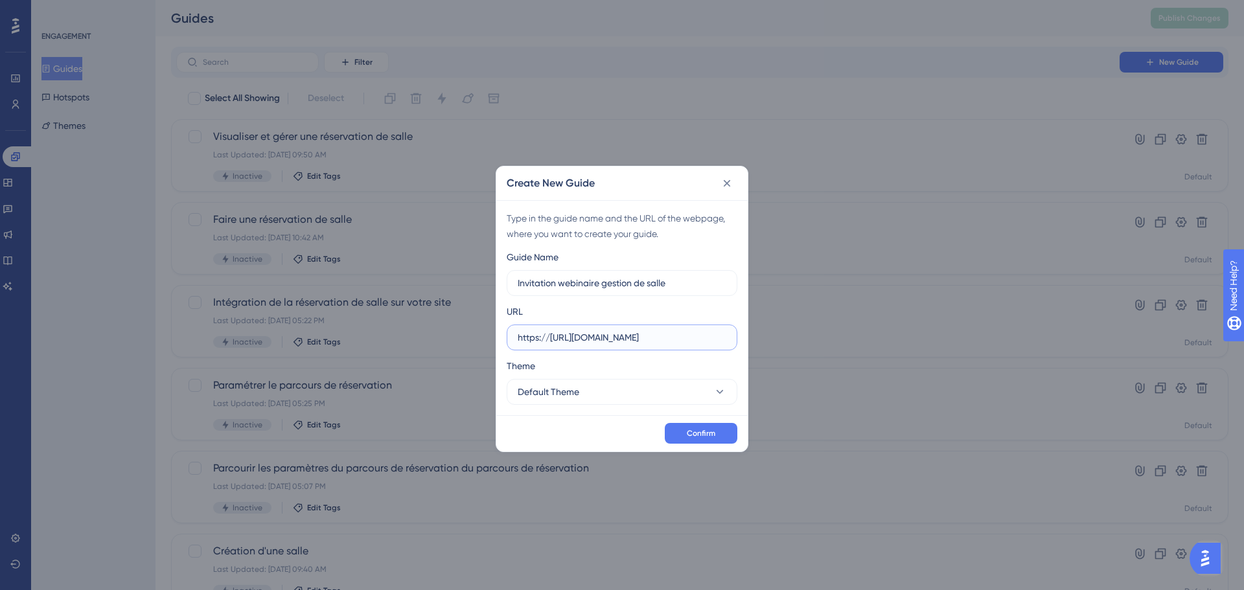
click at [459, 336] on div "Create New Guide Type in the guide name and the URL of the webpage, where you w…" at bounding box center [622, 295] width 1244 height 590
type input "[URL][DOMAIN_NAME]"
click at [710, 427] on button "Confirm" at bounding box center [701, 433] width 73 height 21
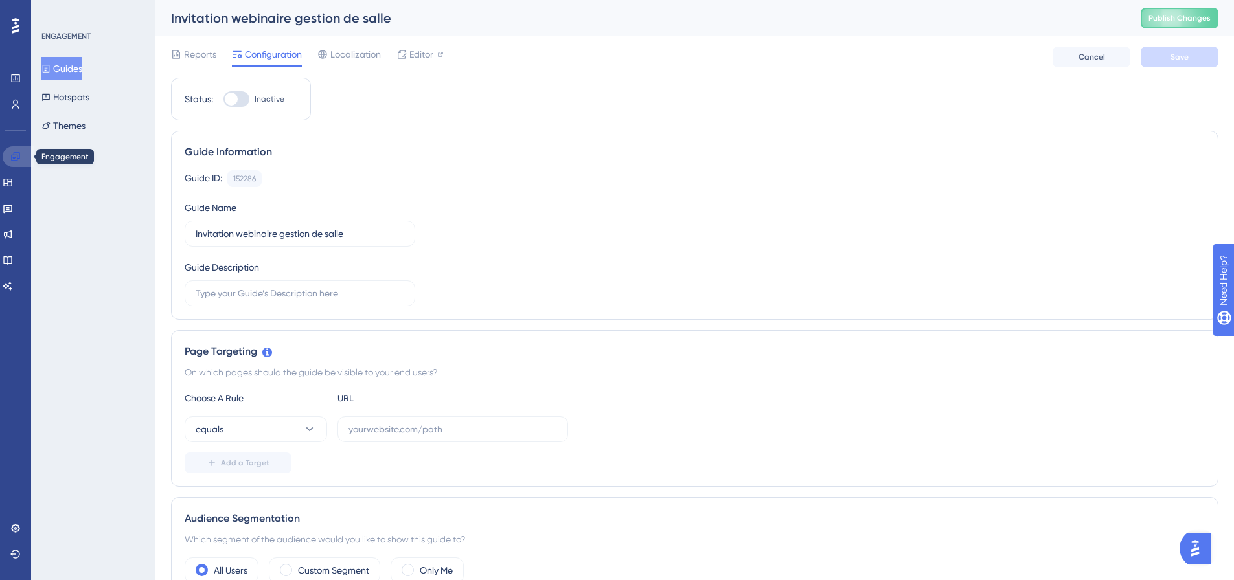
click at [17, 155] on icon at bounding box center [15, 156] width 8 height 8
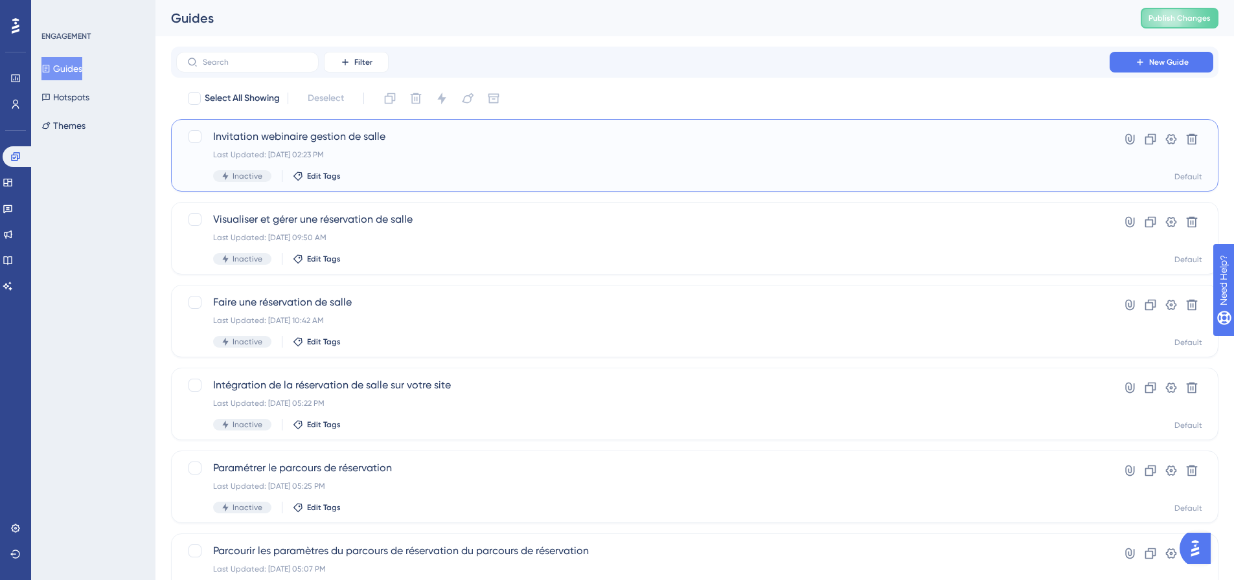
click at [459, 167] on div "Invitation webinaire gestion de salle Last Updated: [DATE] 02:23 PM Inactive Ed…" at bounding box center [643, 155] width 860 height 53
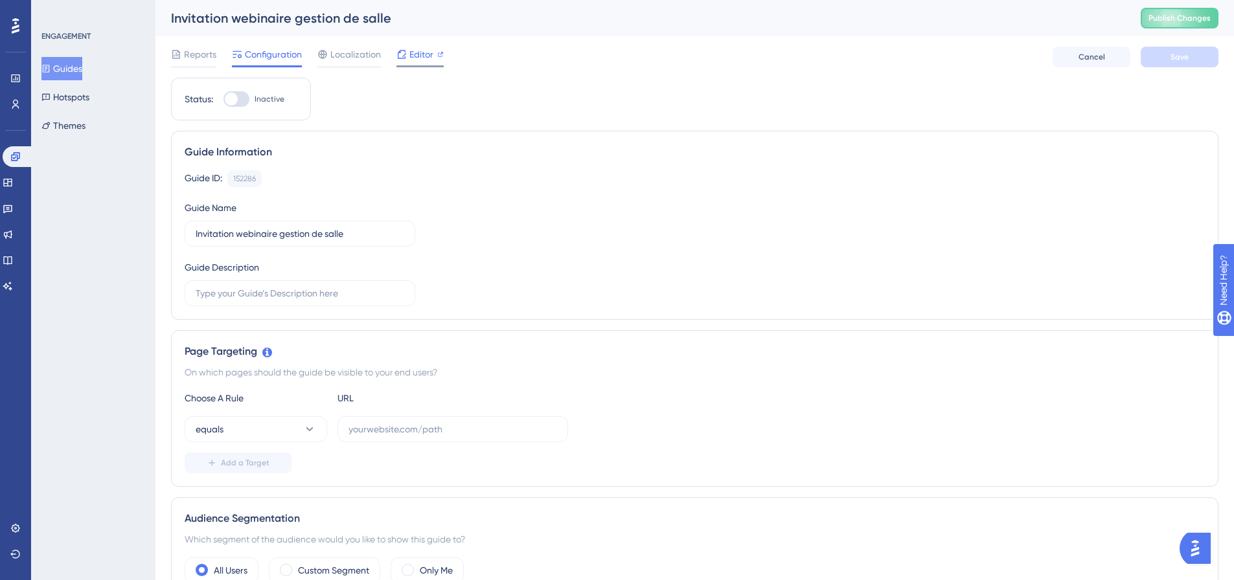
click at [413, 58] on span "Editor" at bounding box center [421, 55] width 24 height 16
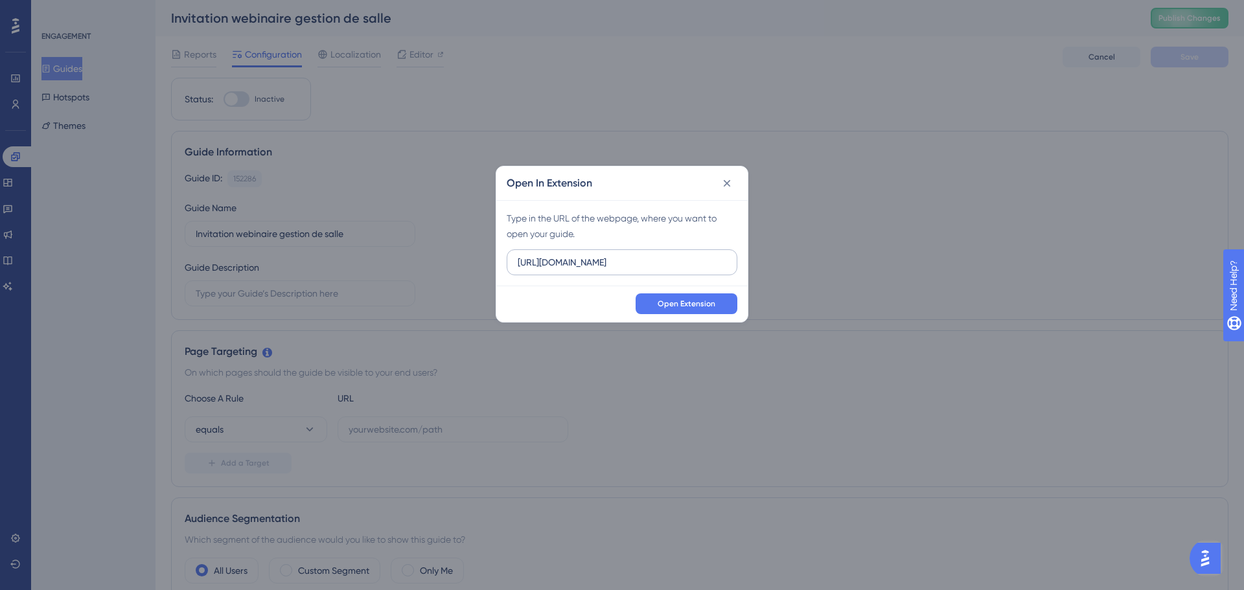
drag, startPoint x: 619, startPoint y: 262, endPoint x: 551, endPoint y: 261, distance: 67.4
click at [551, 261] on input "[URL][DOMAIN_NAME]" at bounding box center [622, 262] width 209 height 14
click at [620, 259] on input "[URL][DOMAIN_NAME]" at bounding box center [622, 262] width 209 height 14
drag, startPoint x: 577, startPoint y: 258, endPoint x: 513, endPoint y: 258, distance: 64.1
click at [513, 258] on label "[URL][DOMAIN_NAME]" at bounding box center [622, 262] width 231 height 26
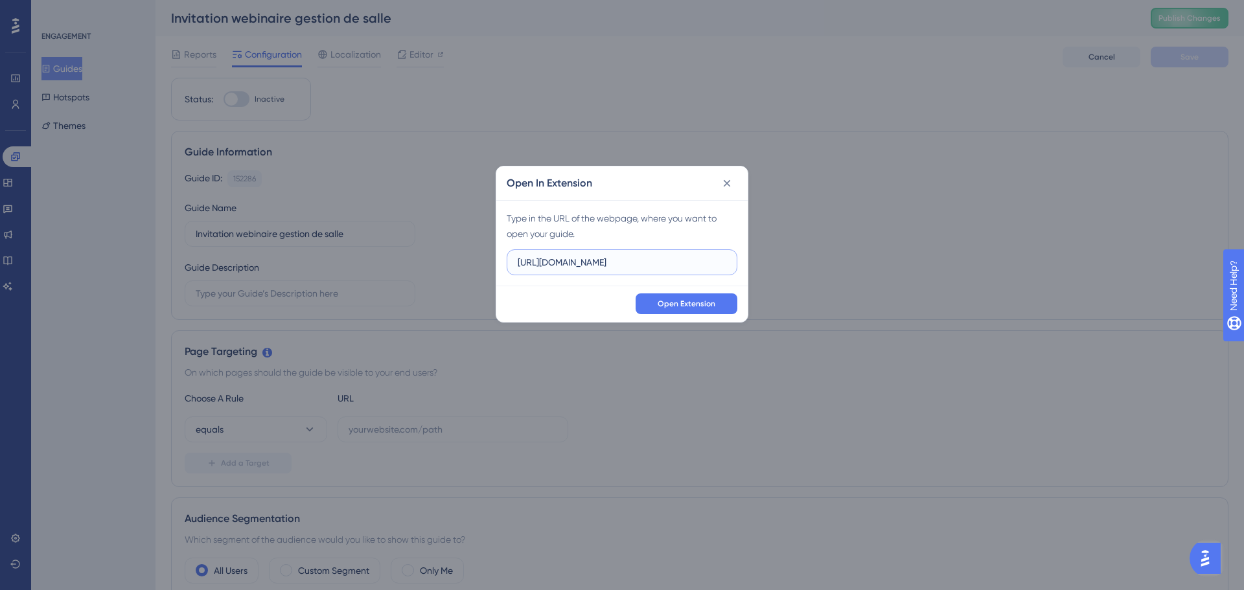
paste input "[DOMAIN_NAME][URL]"
type input "[URL][DOMAIN_NAME]"
click at [673, 304] on span "Open Extension" at bounding box center [686, 304] width 58 height 10
drag, startPoint x: 616, startPoint y: 264, endPoint x: 551, endPoint y: 260, distance: 64.9
click at [551, 260] on input "[URL][DOMAIN_NAME]" at bounding box center [622, 262] width 209 height 14
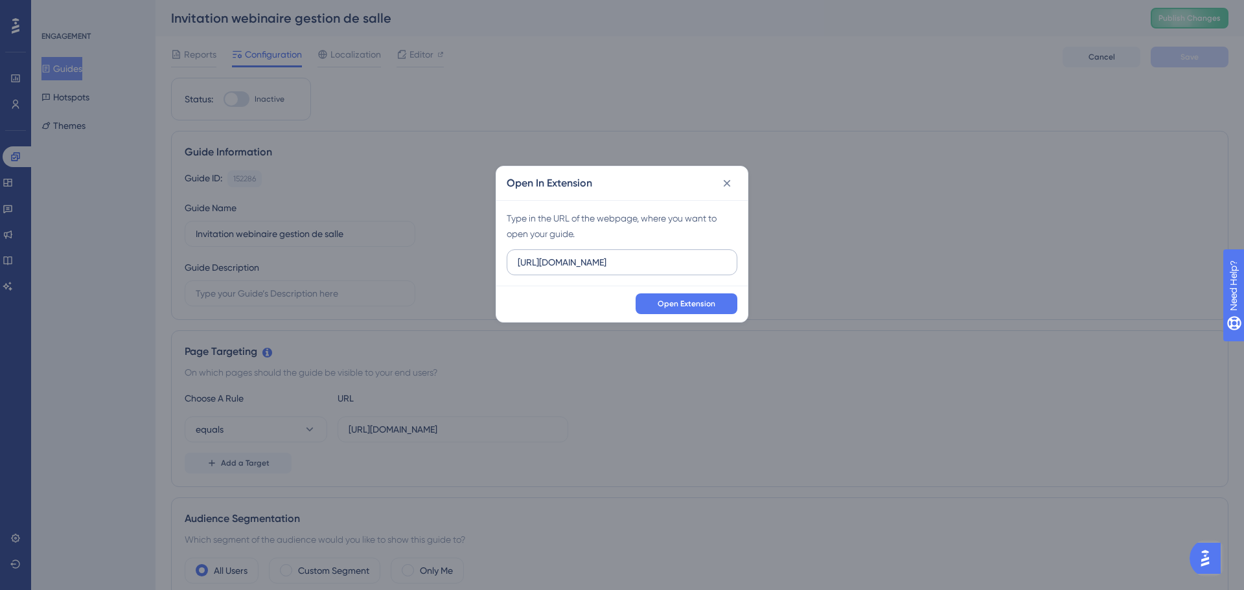
click at [562, 264] on input "[URL][DOMAIN_NAME]" at bounding box center [622, 262] width 209 height 14
drag, startPoint x: 644, startPoint y: 257, endPoint x: 486, endPoint y: 255, distance: 158.1
click at [486, 255] on div "Open In Extension Type in the URL of the webpage, where you want to open your g…" at bounding box center [622, 295] width 1244 height 590
paste input "[DOMAIN_NAME][URL]"
type input "[URL][DOMAIN_NAME]"
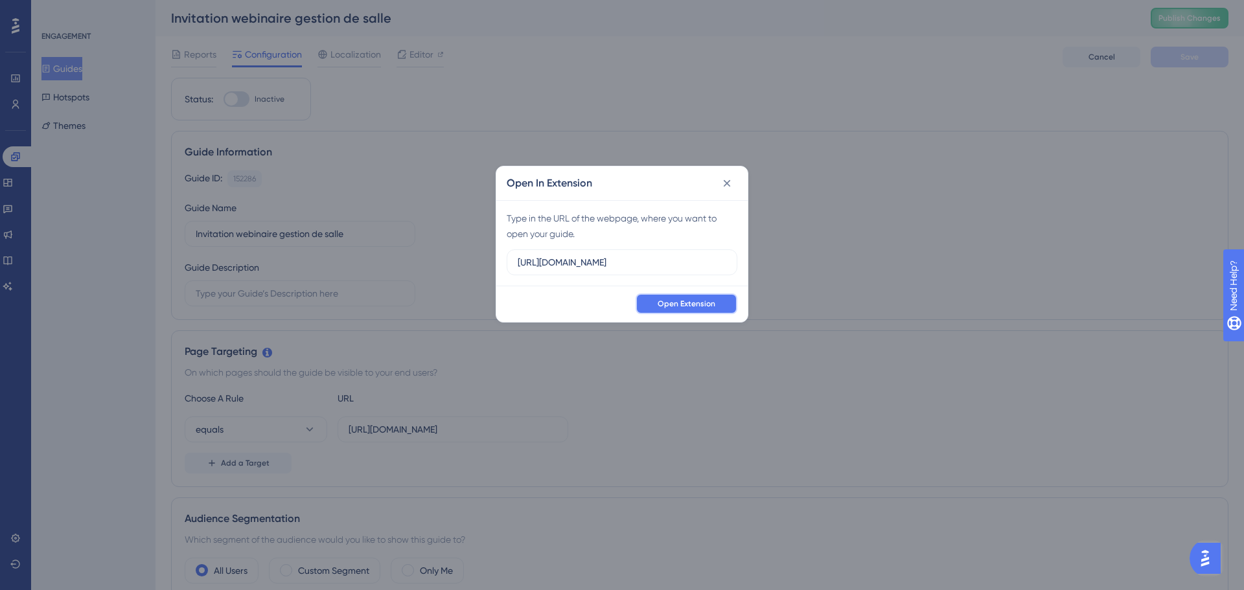
click at [660, 308] on span "Open Extension" at bounding box center [686, 304] width 58 height 10
click at [725, 184] on icon at bounding box center [726, 183] width 13 height 13
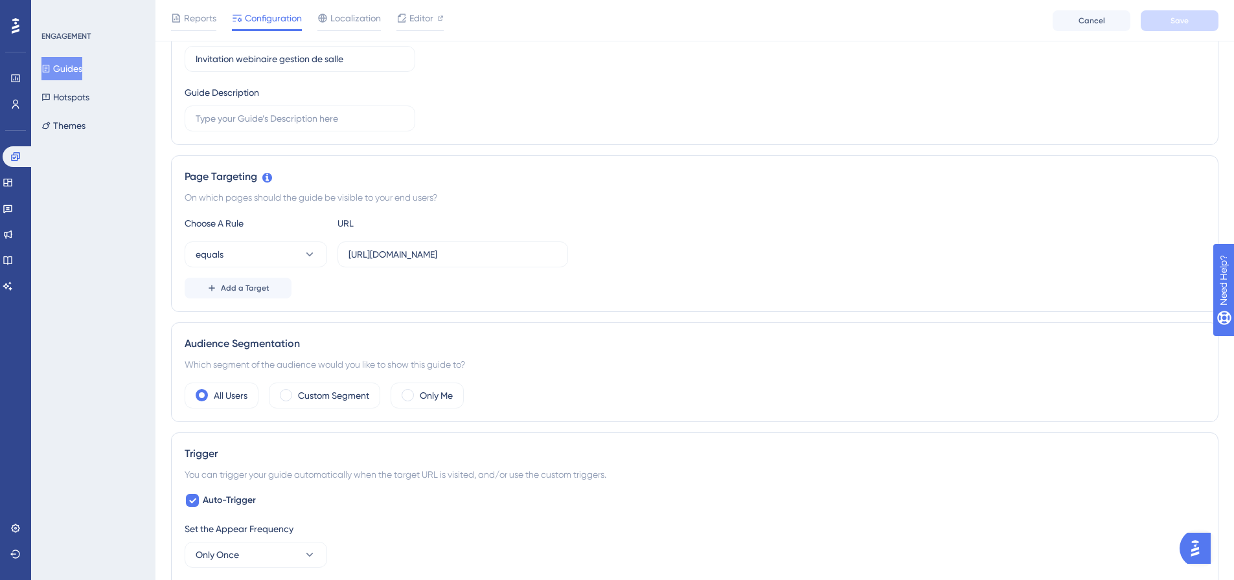
scroll to position [194, 0]
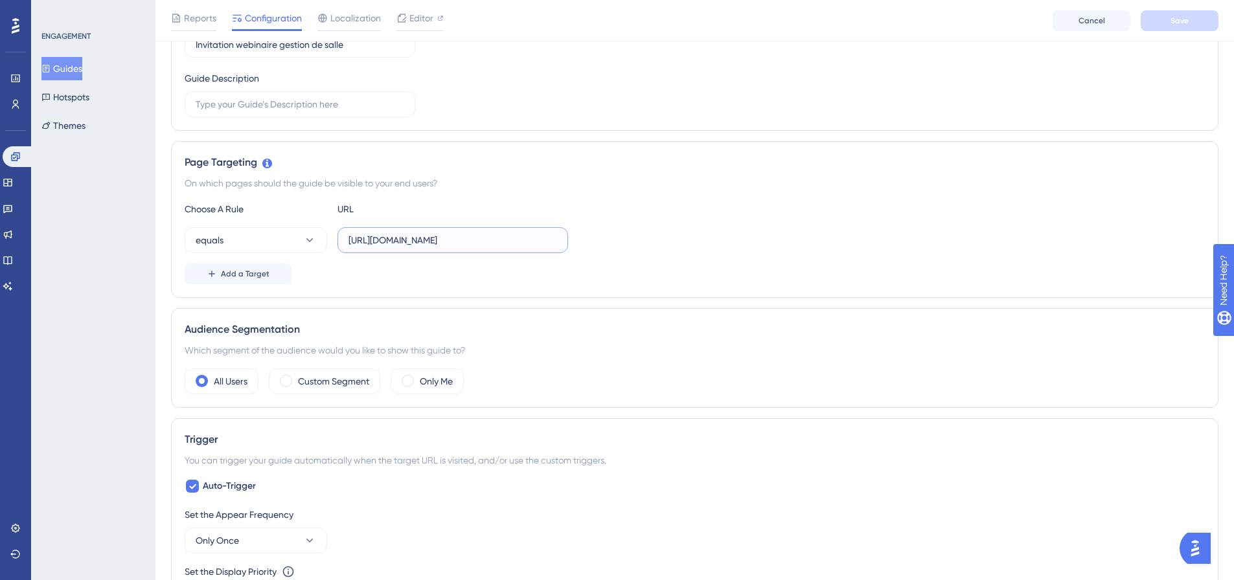
click at [507, 244] on input "[URL][DOMAIN_NAME]" at bounding box center [452, 240] width 209 height 14
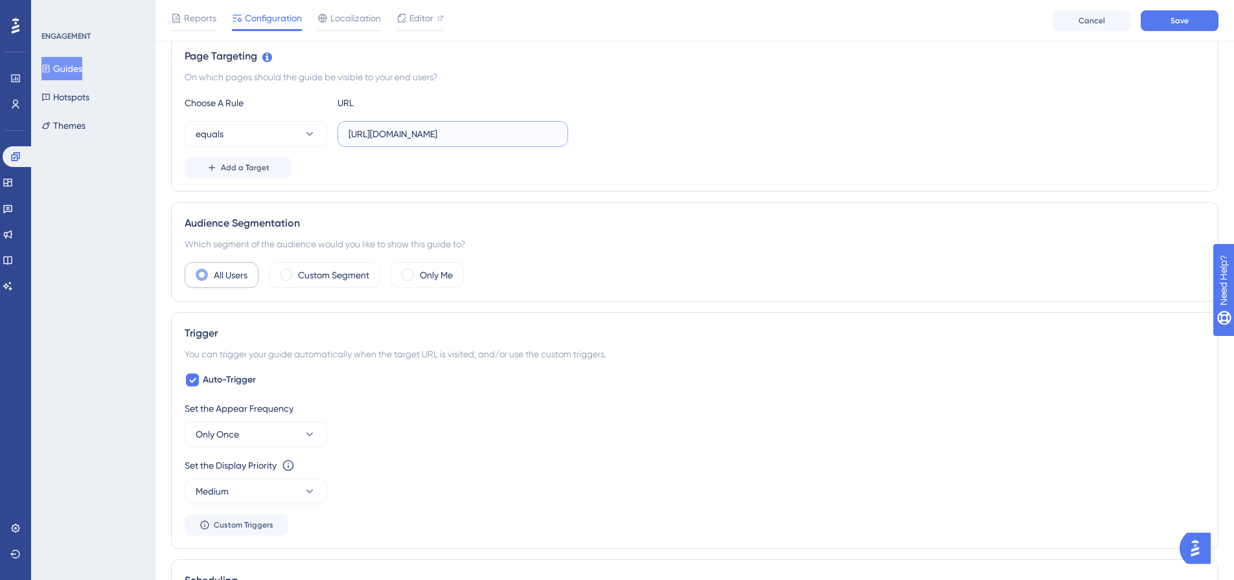
scroll to position [324, 0]
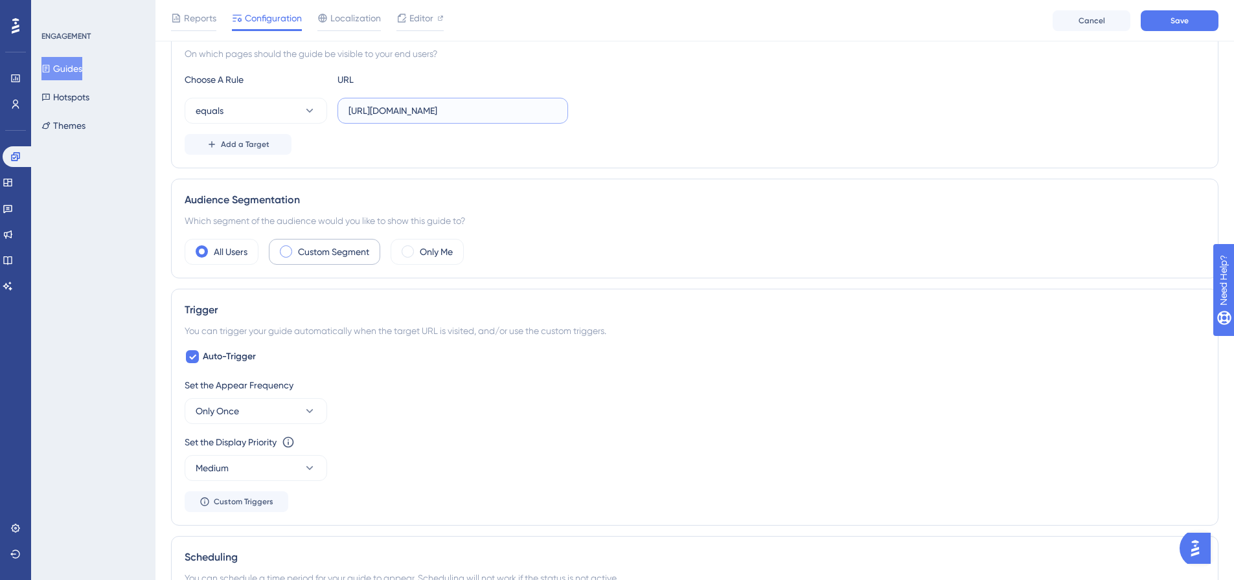
type input "[URL][DOMAIN_NAME]"
click at [286, 251] on span at bounding box center [286, 251] width 12 height 12
click at [296, 247] on input "radio" at bounding box center [296, 247] width 0 height 0
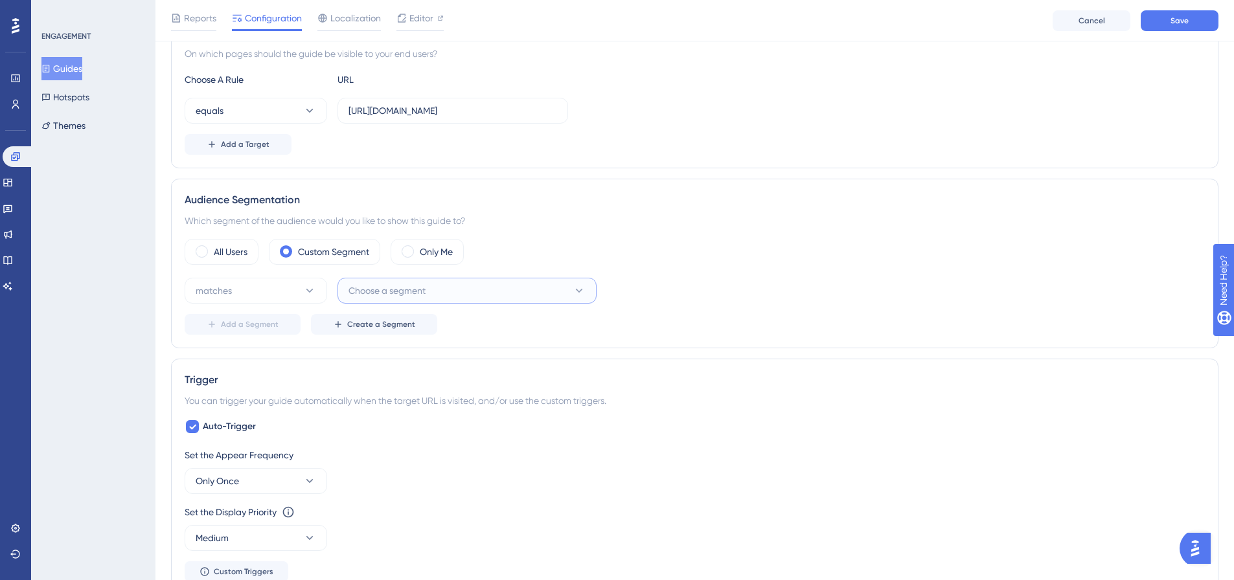
click at [357, 284] on span "Choose a segment" at bounding box center [386, 291] width 77 height 16
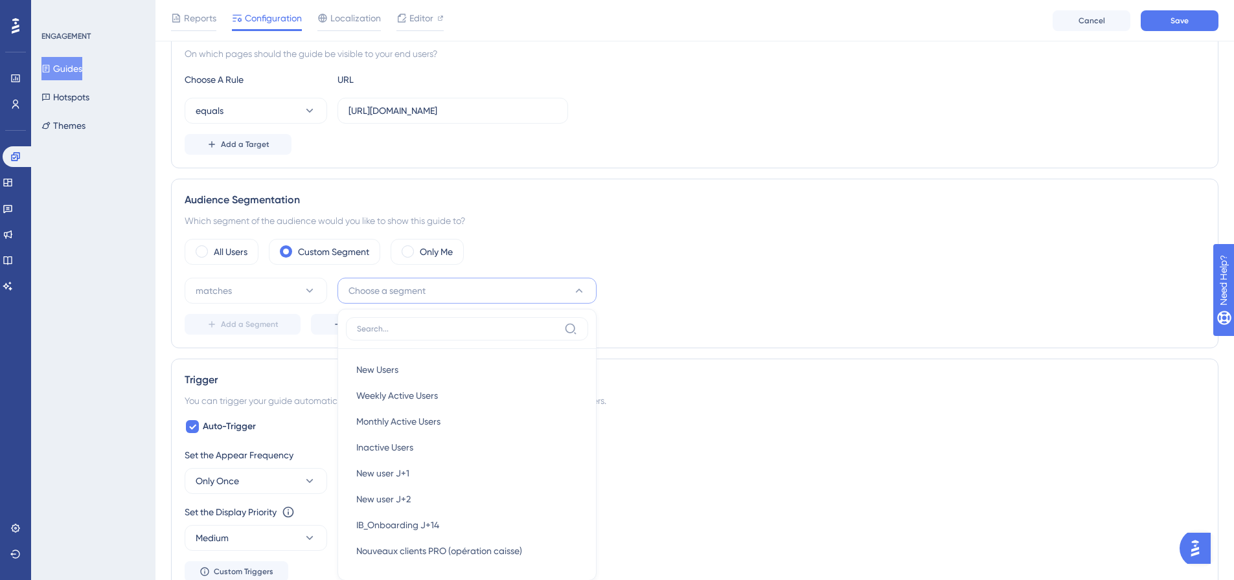
scroll to position [477, 0]
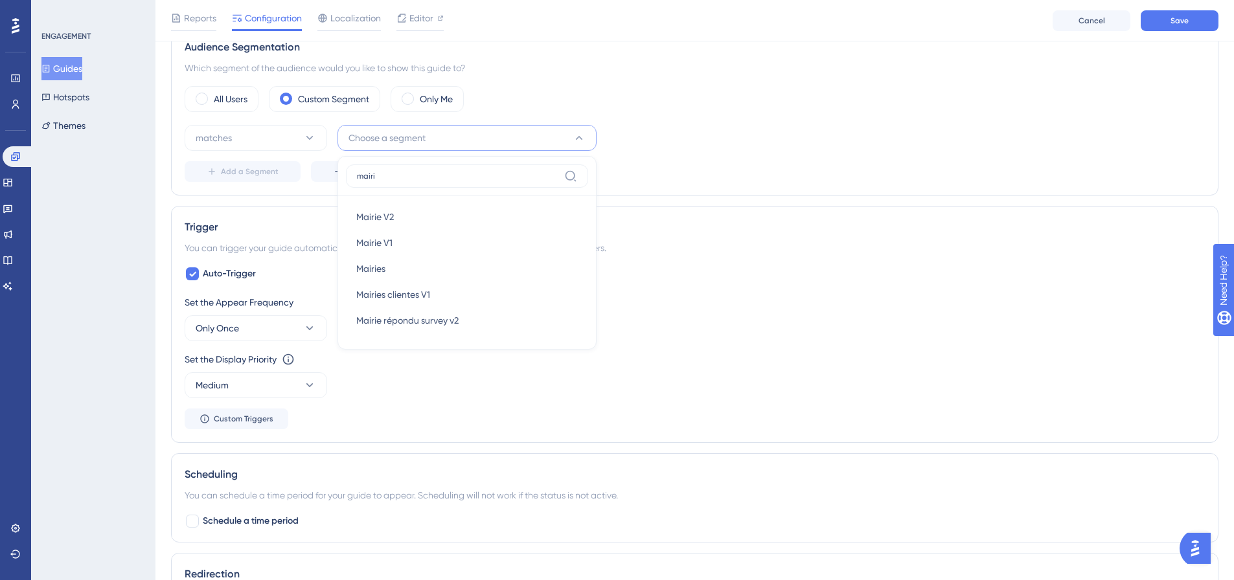
type input "mairie"
click at [398, 218] on div "Mairie V2 Mairie V2" at bounding box center [467, 217] width 222 height 26
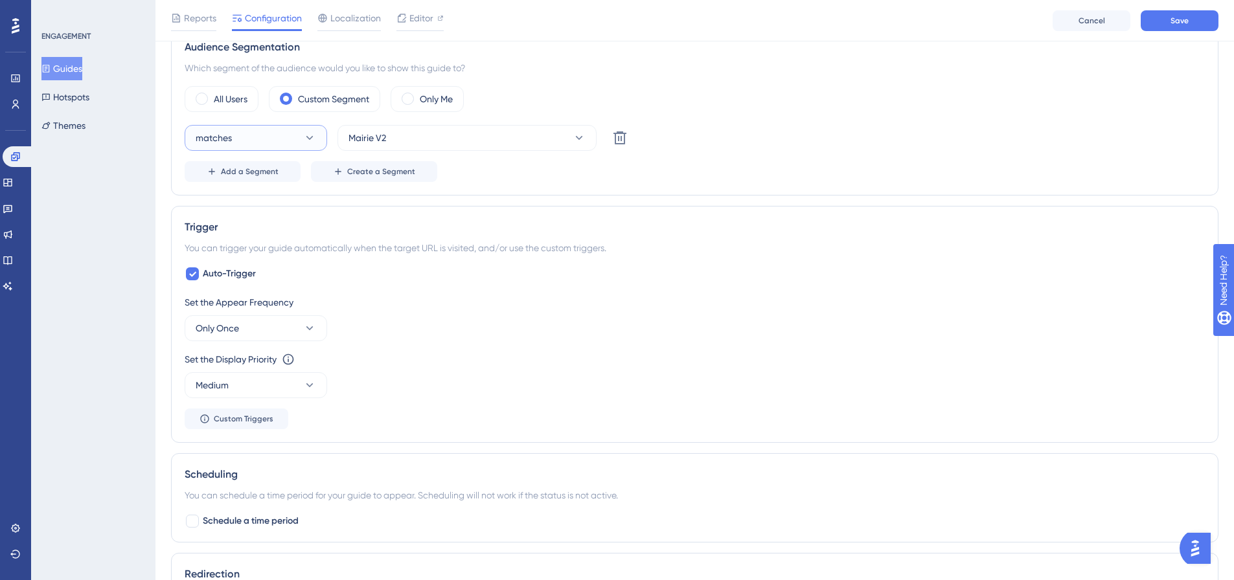
click at [297, 141] on button "matches" at bounding box center [256, 138] width 142 height 26
click at [295, 142] on button "matches" at bounding box center [256, 138] width 142 height 26
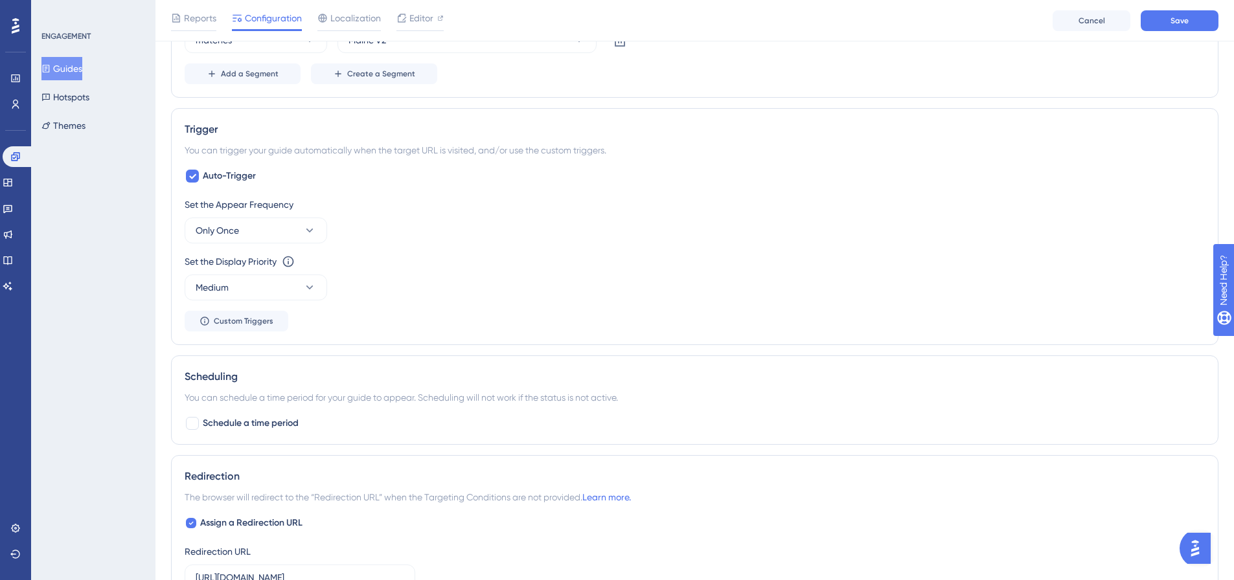
scroll to position [606, 0]
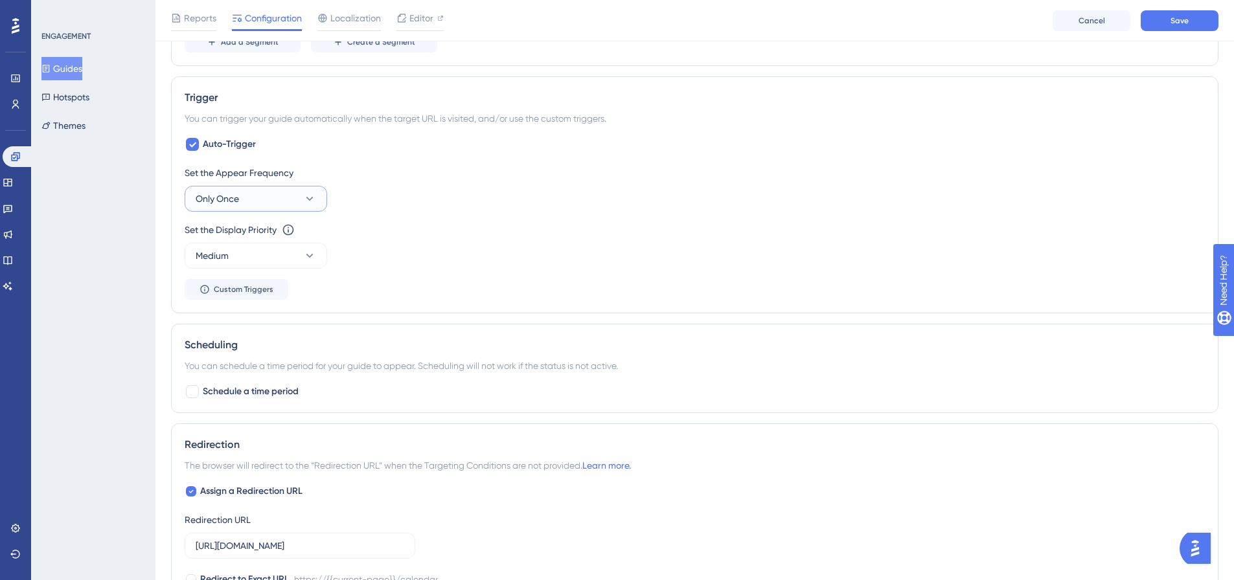
click at [280, 192] on button "Only Once" at bounding box center [256, 199] width 142 height 26
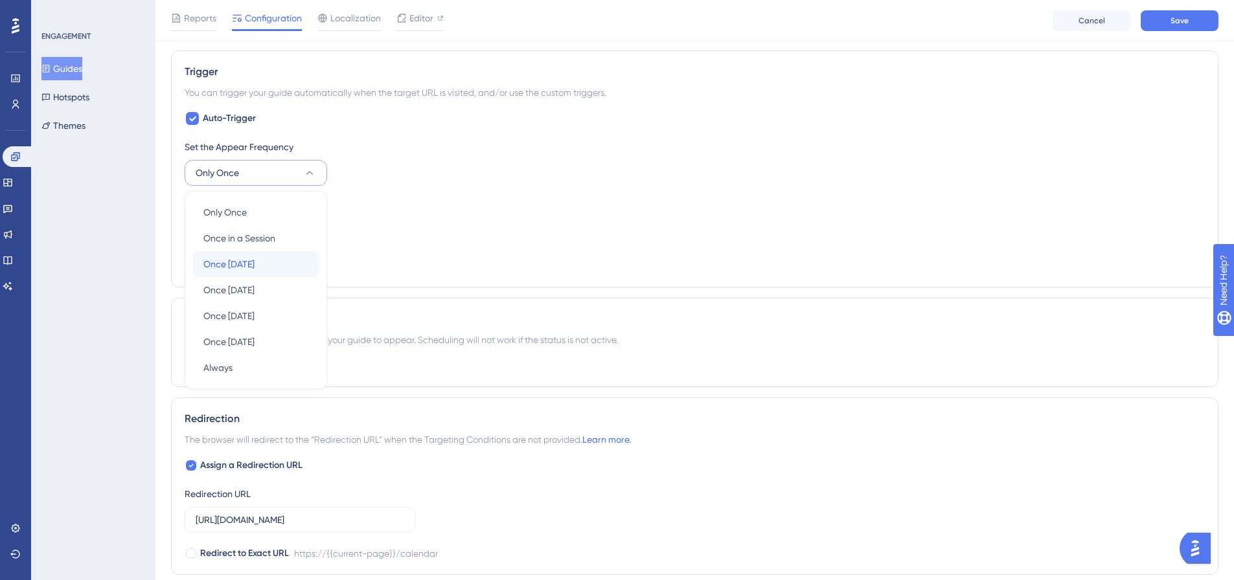
click at [262, 259] on div "Once [DATE] Once [DATE]" at bounding box center [255, 264] width 105 height 26
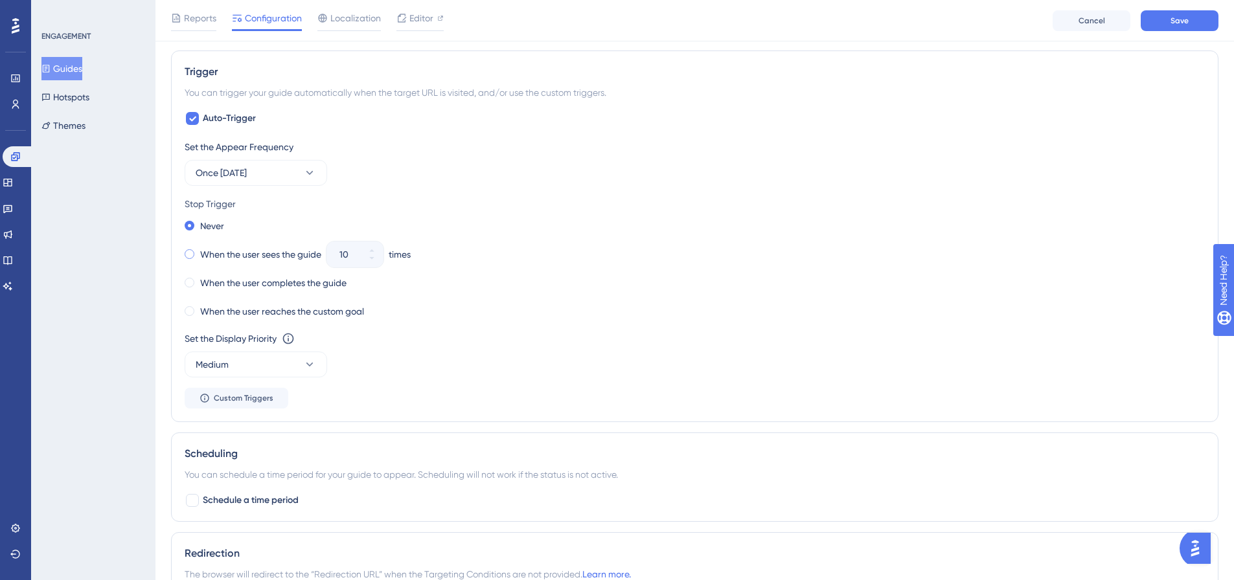
click at [192, 254] on span at bounding box center [190, 254] width 10 height 10
click at [198, 251] on input "radio" at bounding box center [198, 251] width 0 height 0
click at [376, 260] on icon at bounding box center [372, 259] width 8 height 8
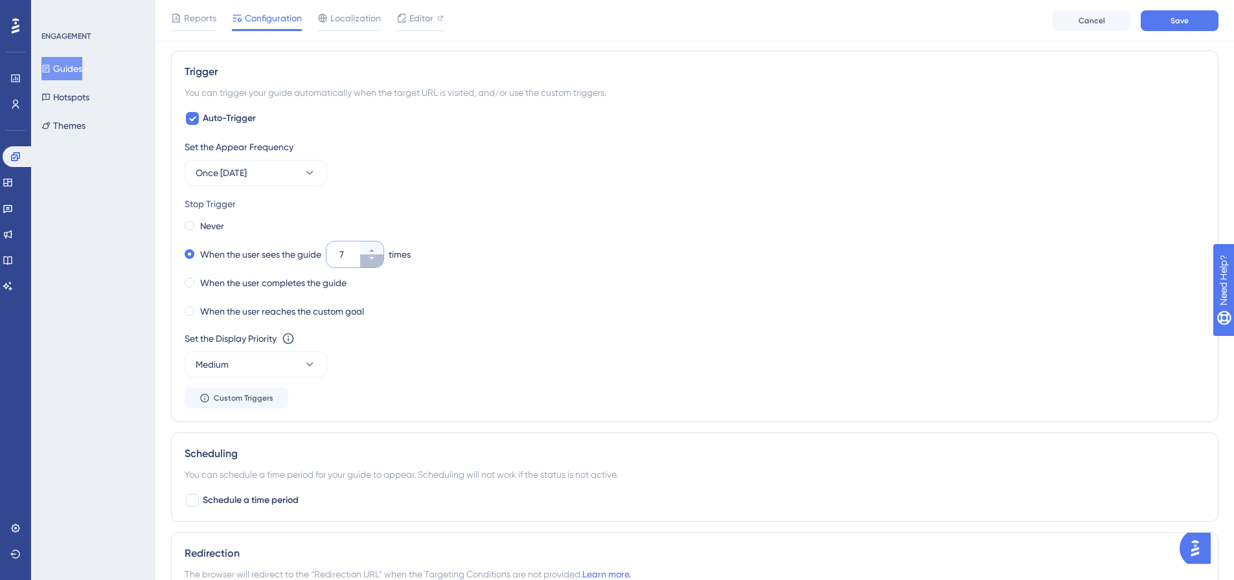
click at [376, 260] on icon at bounding box center [372, 259] width 8 height 8
type input "3"
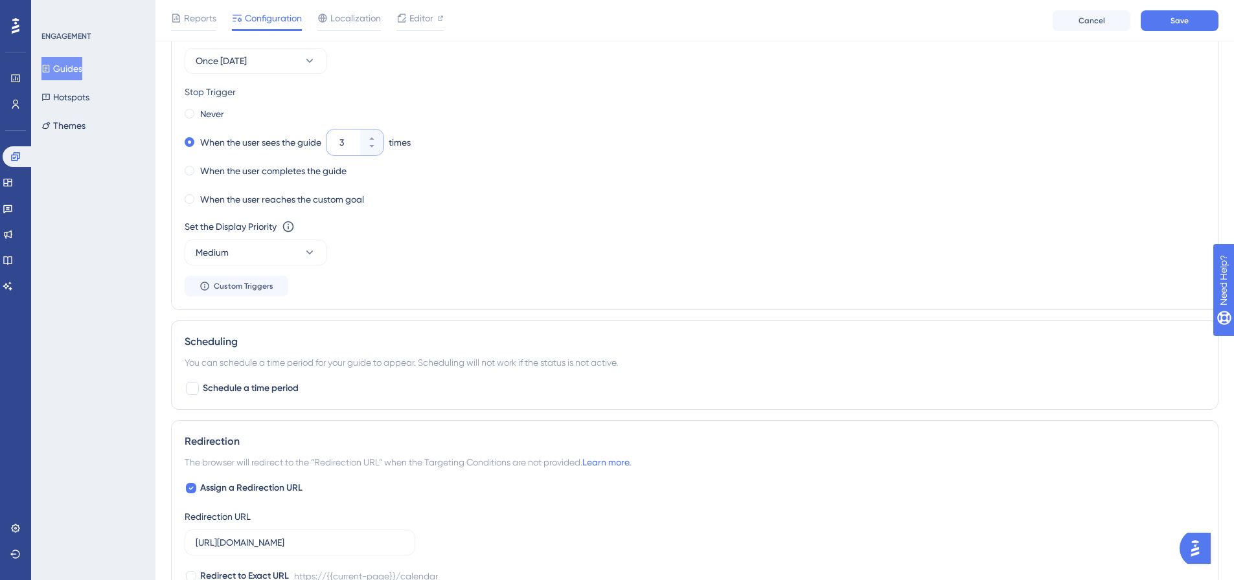
scroll to position [762, 0]
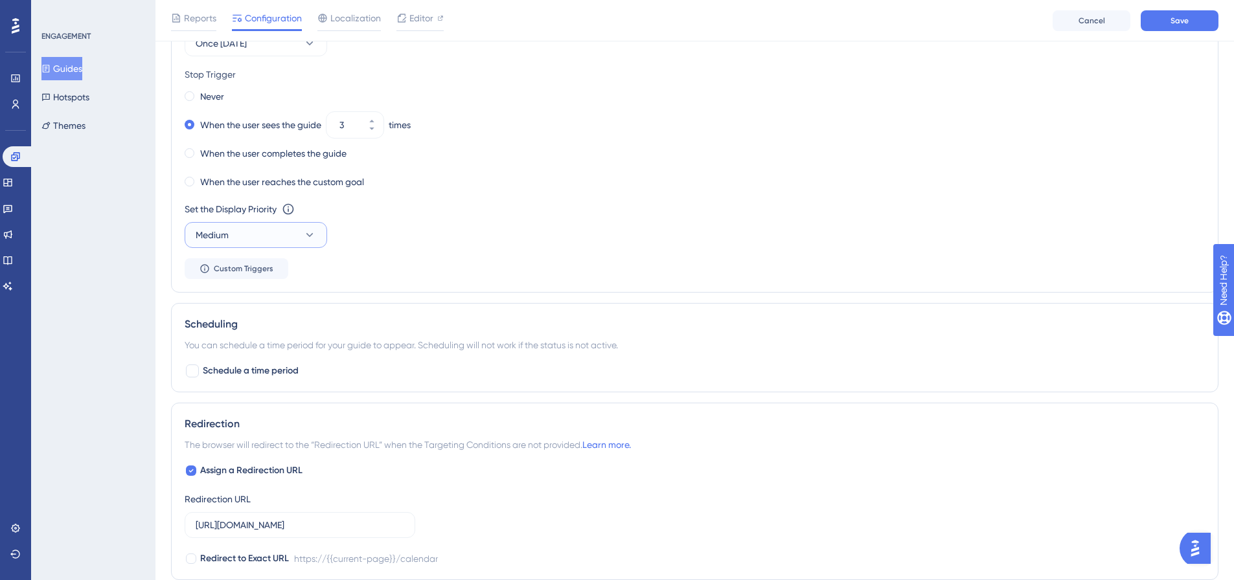
click at [314, 238] on icon at bounding box center [309, 235] width 13 height 13
click at [240, 326] on div "High High" at bounding box center [255, 326] width 105 height 26
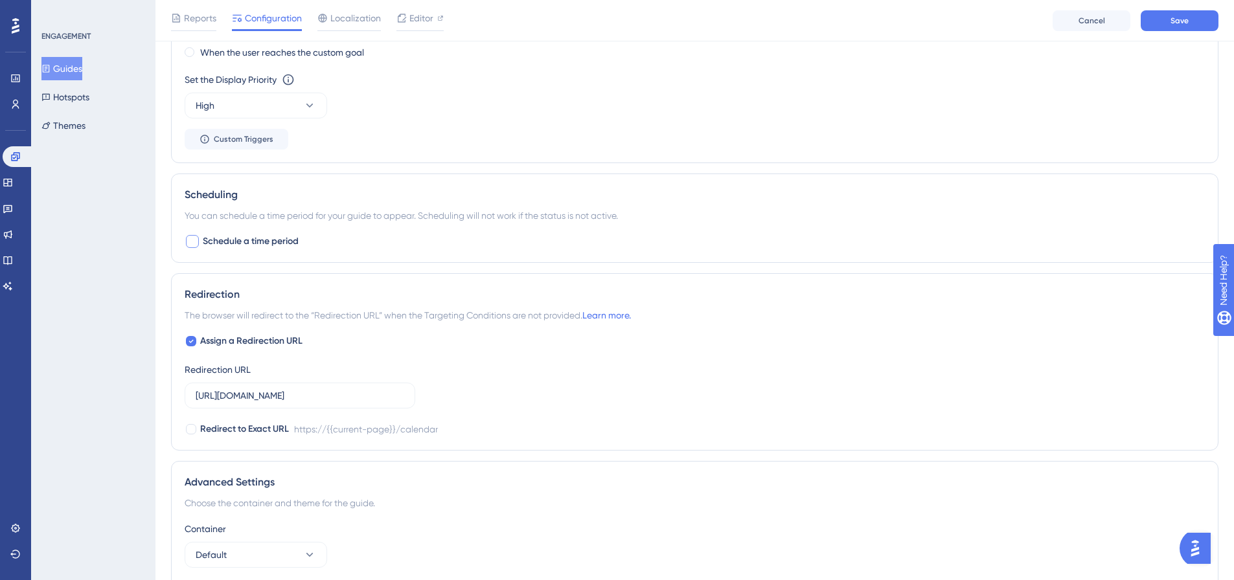
click at [190, 242] on div at bounding box center [192, 241] width 13 height 13
checkbox input "true"
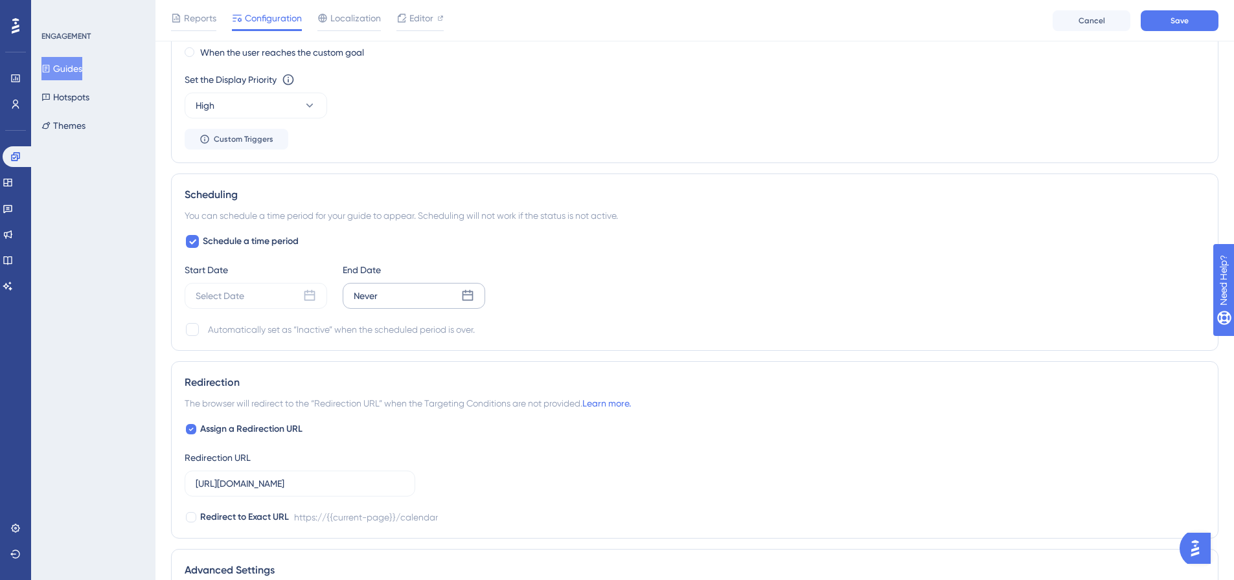
click at [399, 293] on div "Never" at bounding box center [414, 296] width 142 height 26
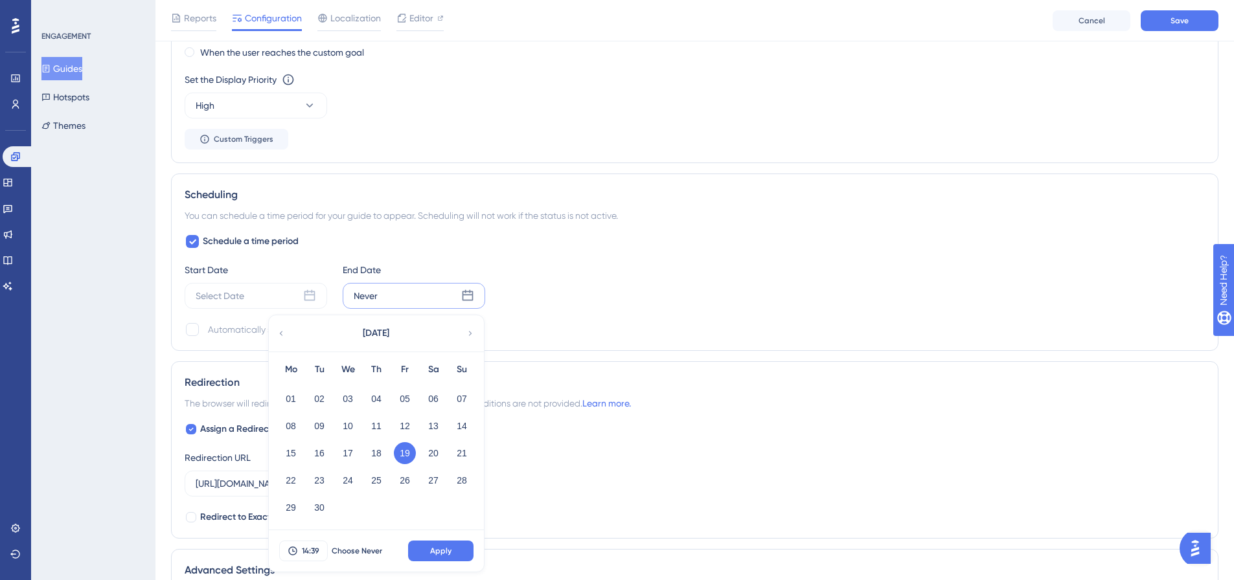
click at [469, 333] on icon at bounding box center [470, 334] width 9 height 12
click at [326, 428] on button "07" at bounding box center [319, 426] width 22 height 22
click at [438, 450] on span "Apply" at bounding box center [440, 551] width 21 height 10
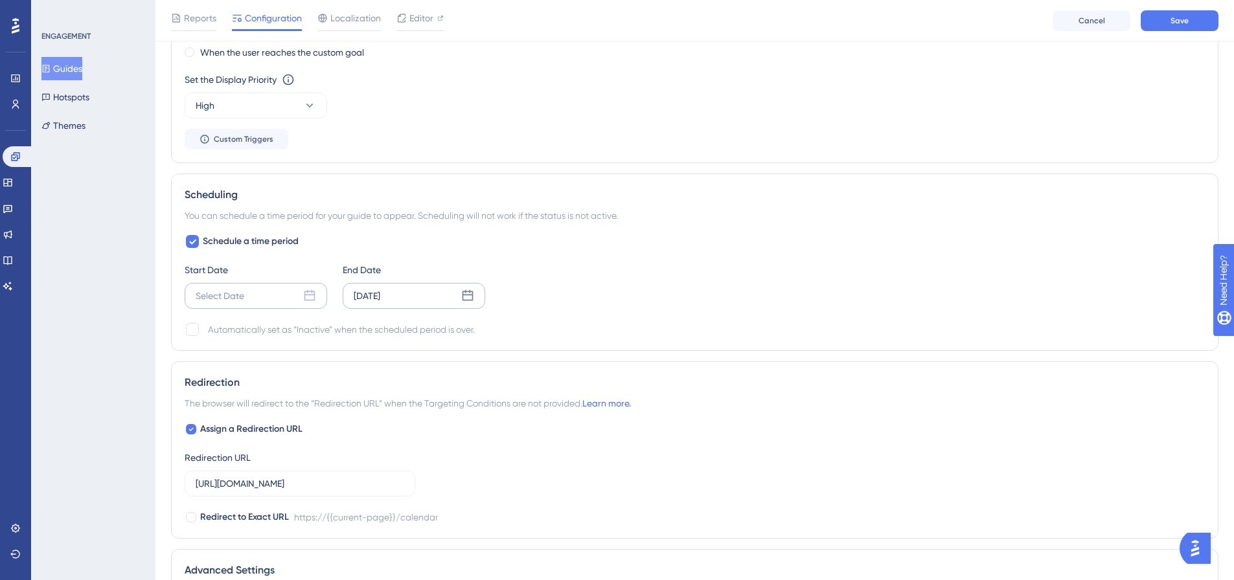
click at [276, 299] on div "Select Date" at bounding box center [256, 296] width 142 height 26
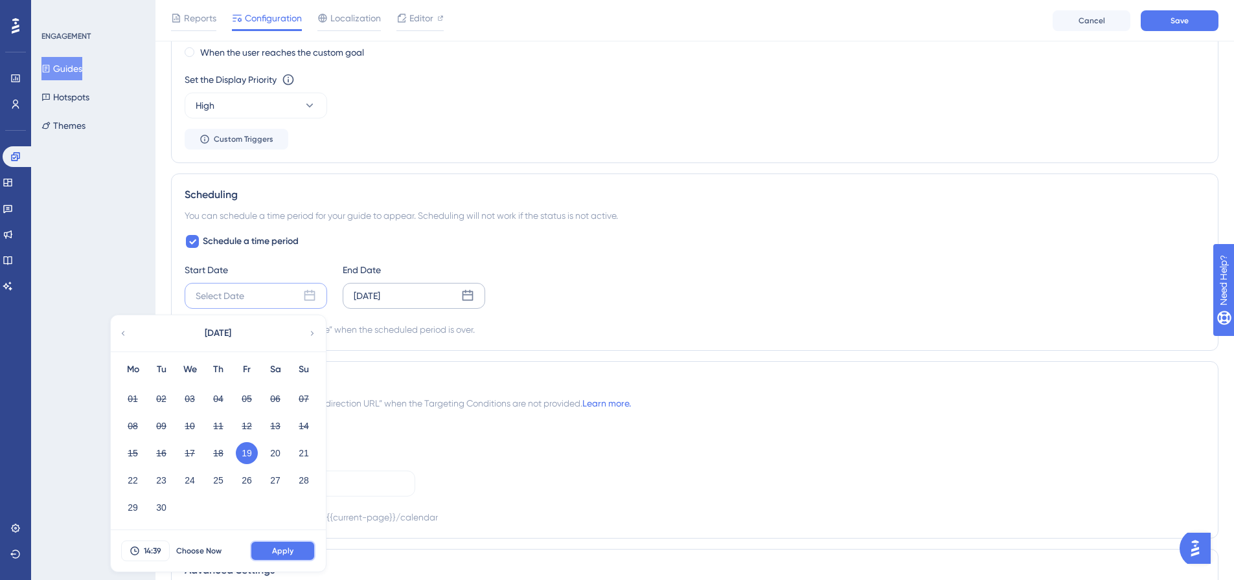
click at [279, 450] on button "Apply" at bounding box center [282, 551] width 65 height 21
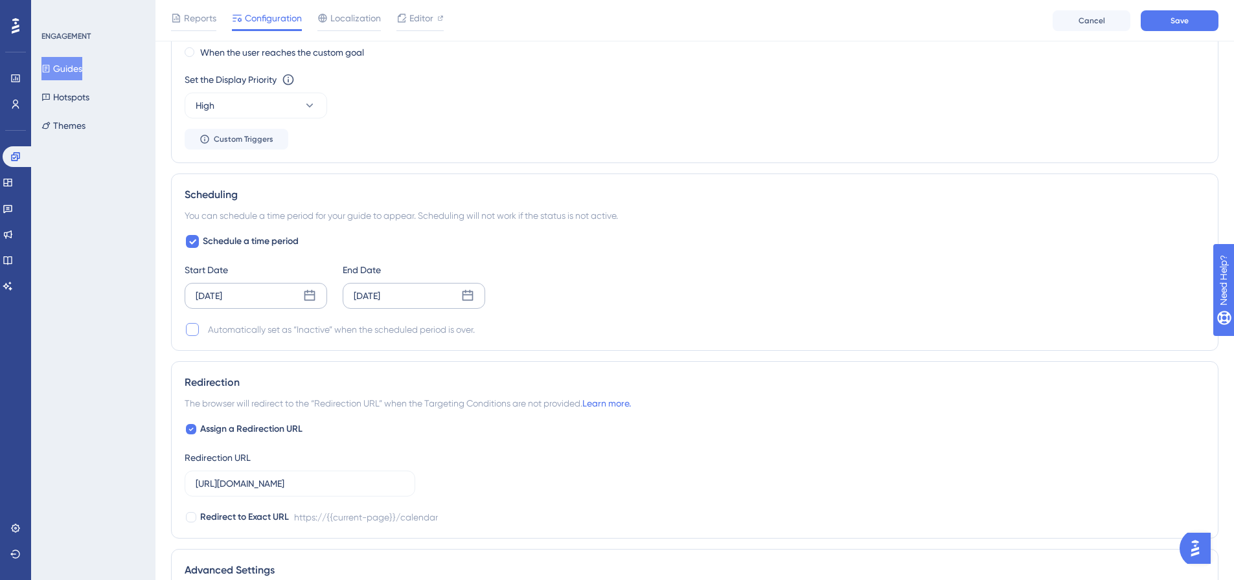
click at [190, 332] on div at bounding box center [192, 329] width 13 height 13
checkbox input "true"
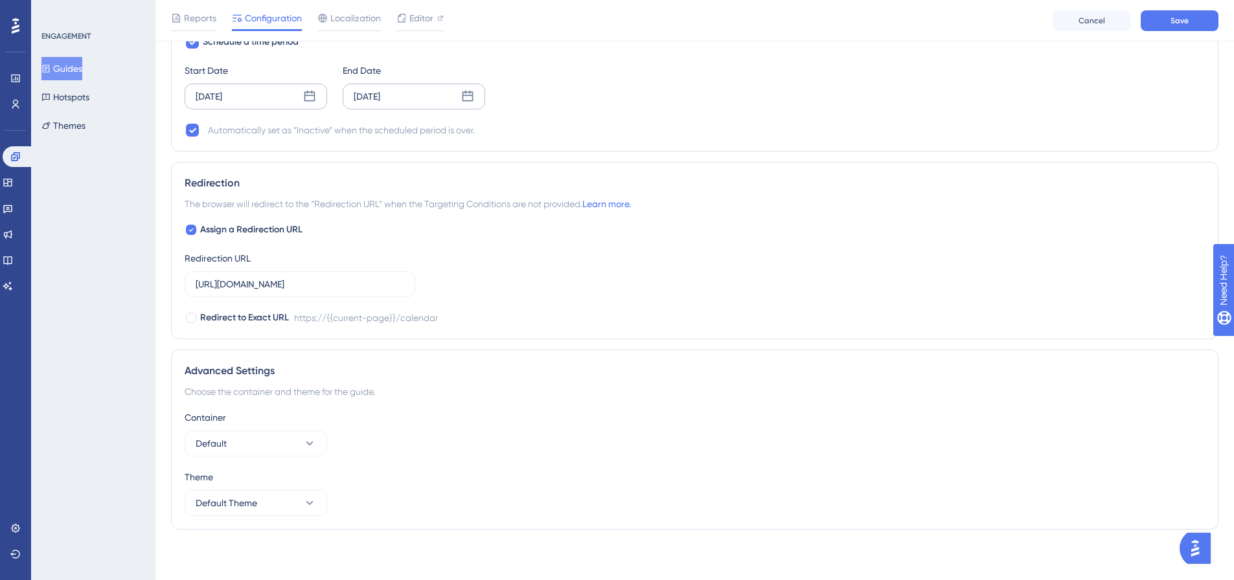
scroll to position [1092, 0]
click at [994, 16] on span "Save" at bounding box center [1179, 21] width 18 height 10
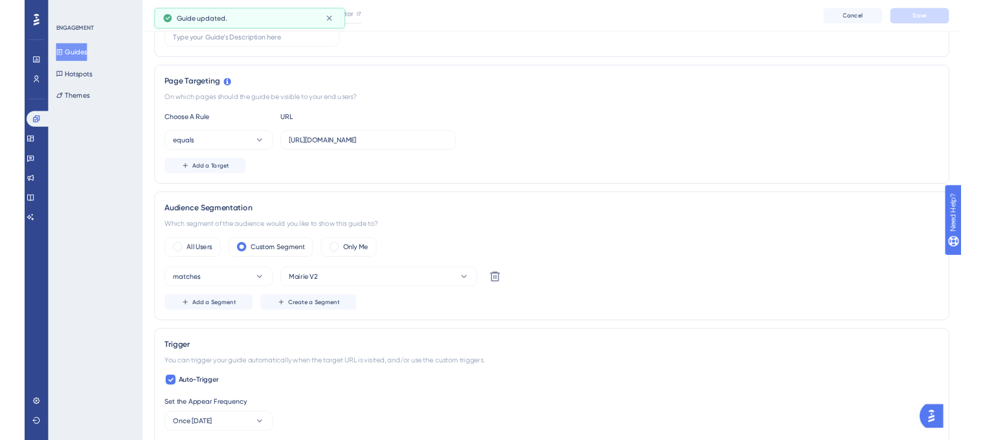
scroll to position [0, 0]
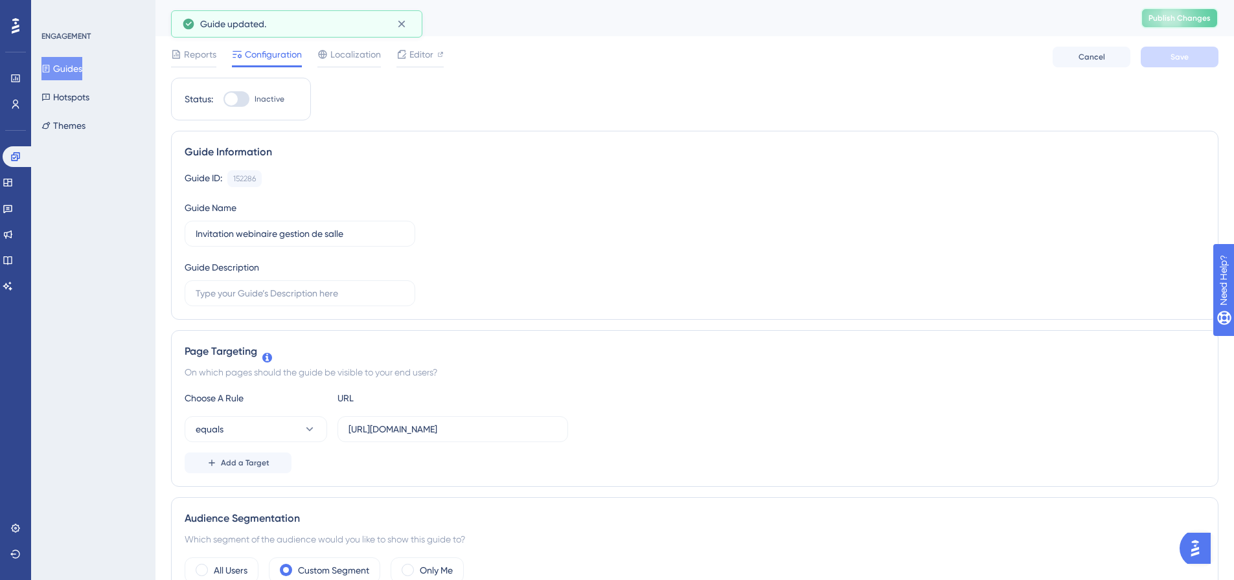
click at [994, 17] on span "Publish Changes" at bounding box center [1179, 18] width 62 height 10
click at [238, 98] on div at bounding box center [231, 99] width 13 height 13
click at [223, 99] on input "Inactive" at bounding box center [223, 99] width 1 height 1
checkbox input "true"
click at [994, 59] on span "Save" at bounding box center [1179, 57] width 18 height 10
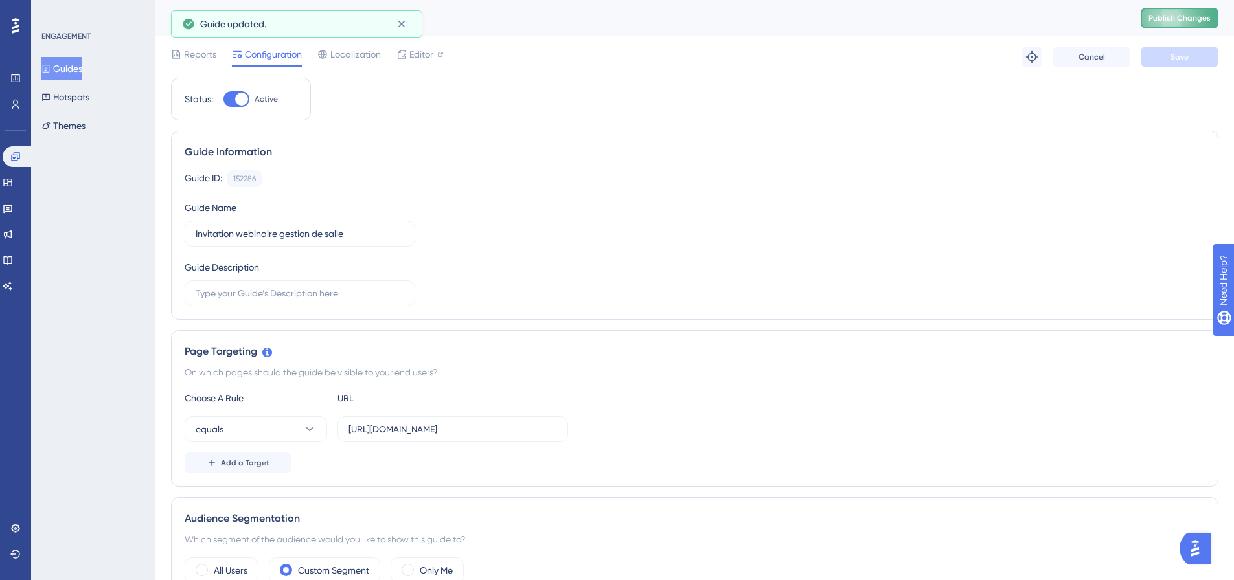
click at [994, 20] on span "Publish Changes" at bounding box center [1179, 18] width 62 height 10
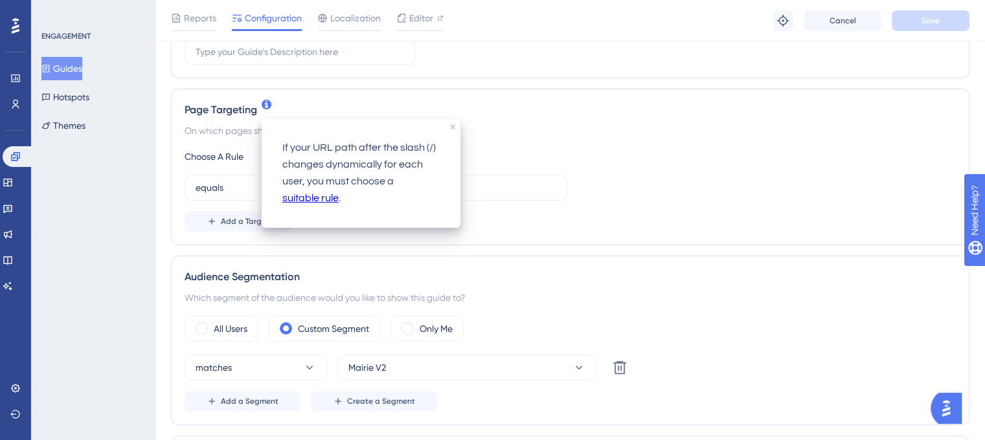
scroll to position [259, 0]
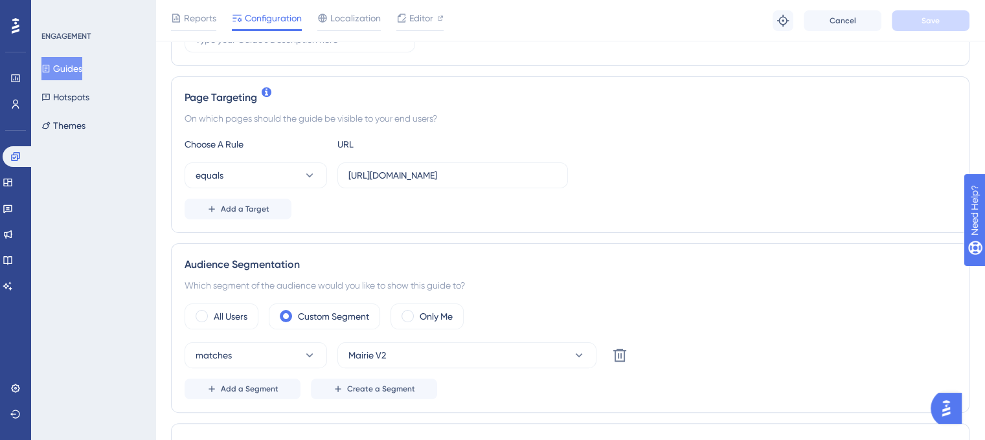
click at [0, 150] on div "Performance Users Engagement Widgets Feedback Product Updates Knowledge Base AI…" at bounding box center [15, 220] width 31 height 440
click at [6, 153] on link at bounding box center [18, 156] width 31 height 21
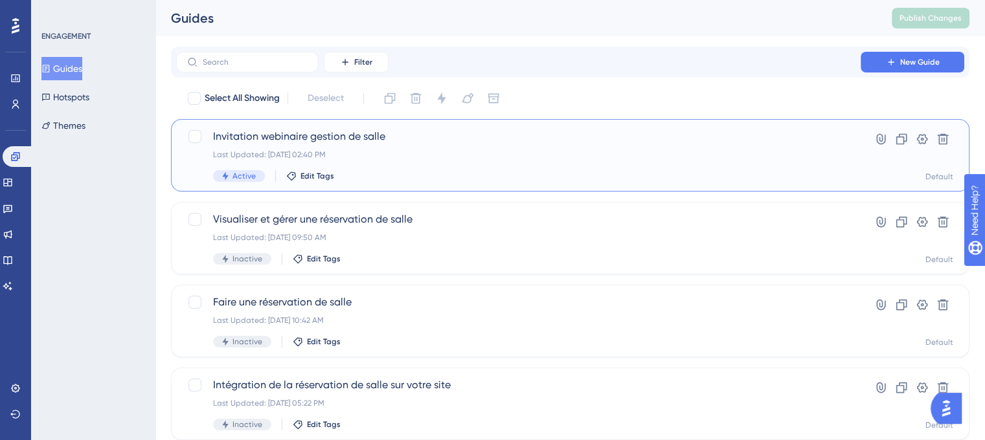
click at [412, 152] on div "Last Updated: [DATE] 02:40 PM" at bounding box center [518, 155] width 611 height 10
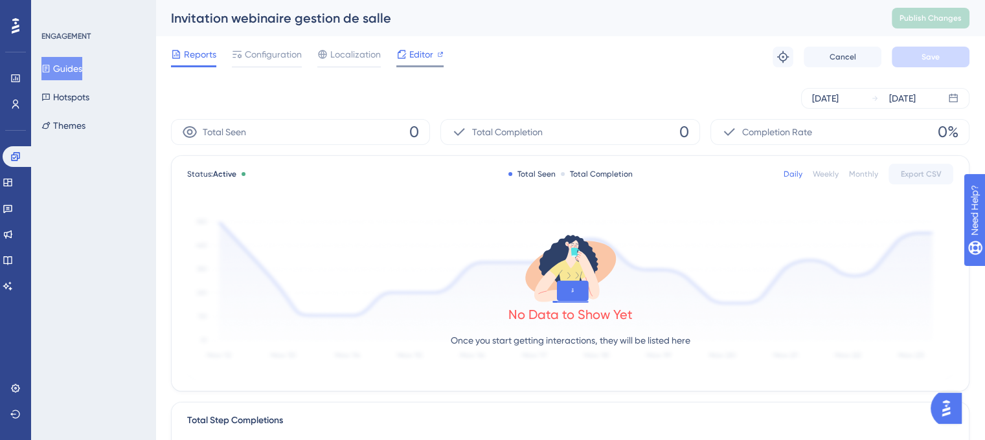
click at [418, 49] on span "Editor" at bounding box center [421, 55] width 24 height 16
